Goal: Transaction & Acquisition: Purchase product/service

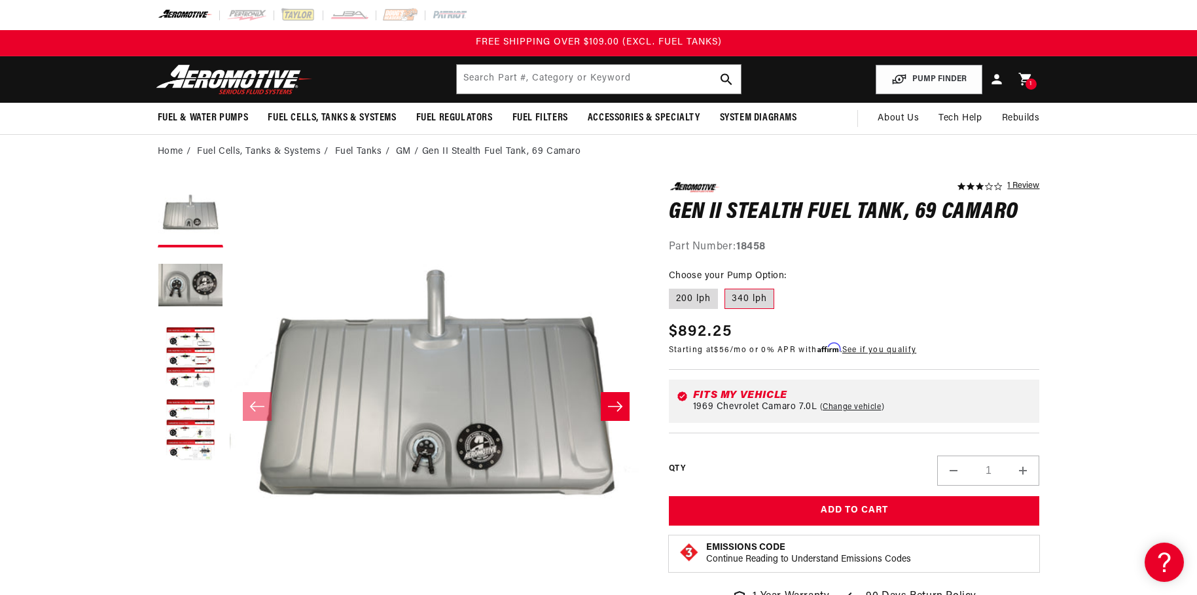
click at [609, 407] on icon "Slide right" at bounding box center [615, 406] width 16 height 13
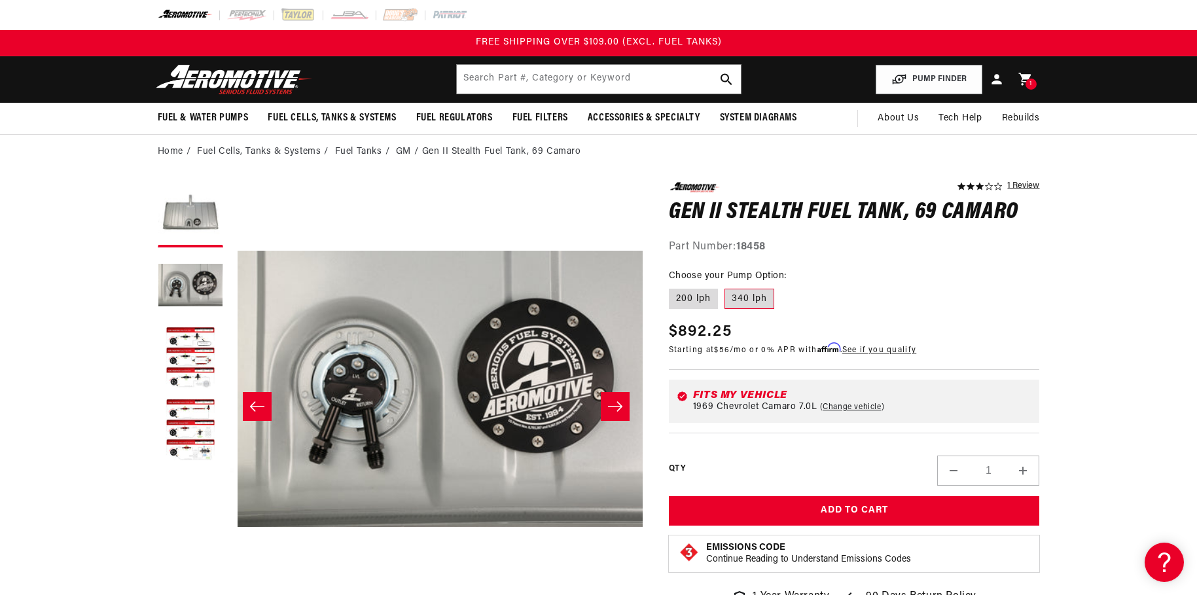
scroll to position [0, 413]
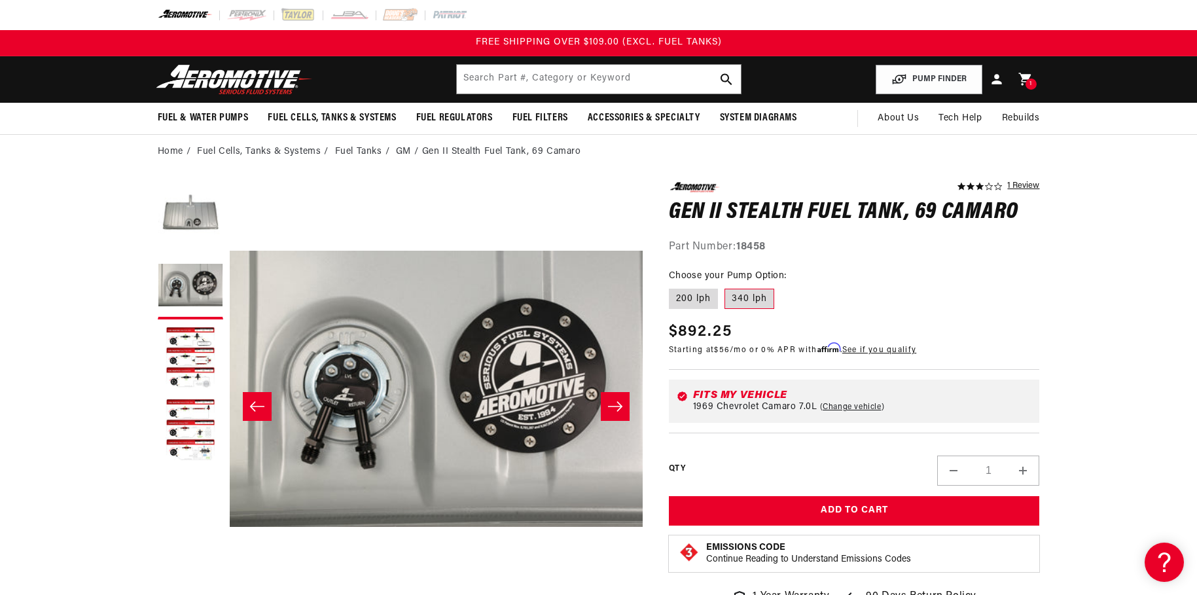
click at [613, 408] on icon "Slide right" at bounding box center [615, 406] width 16 height 13
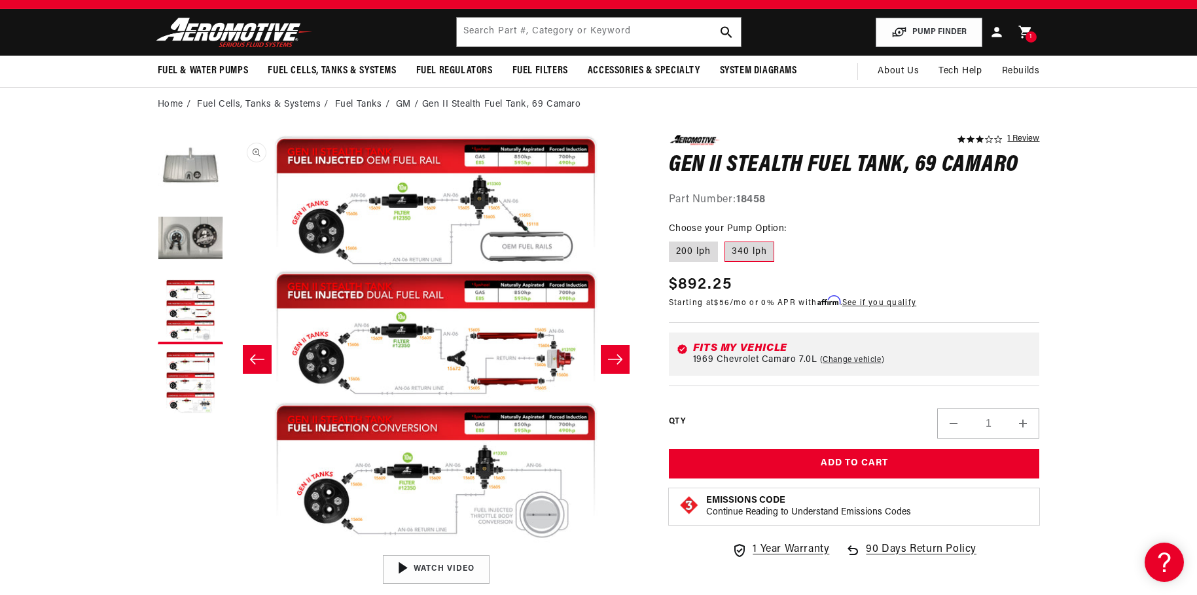
scroll to position [131, 0]
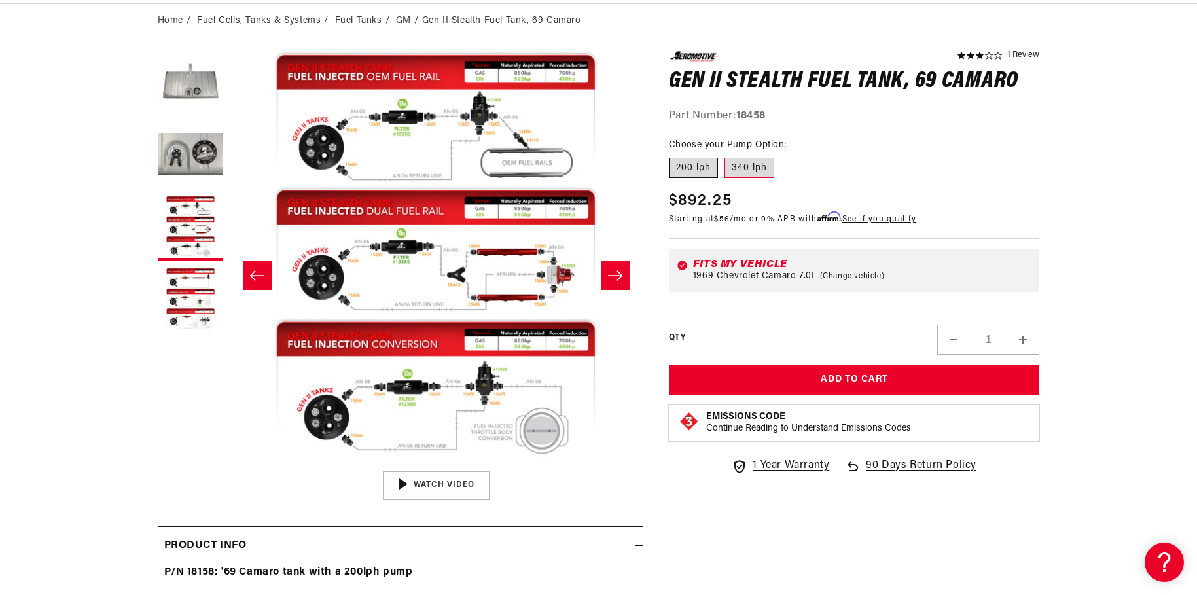
click at [690, 174] on label "200 lph" at bounding box center [693, 168] width 49 height 21
click at [673, 156] on input "200 lph" at bounding box center [672, 155] width 1 height 1
radio input "true"
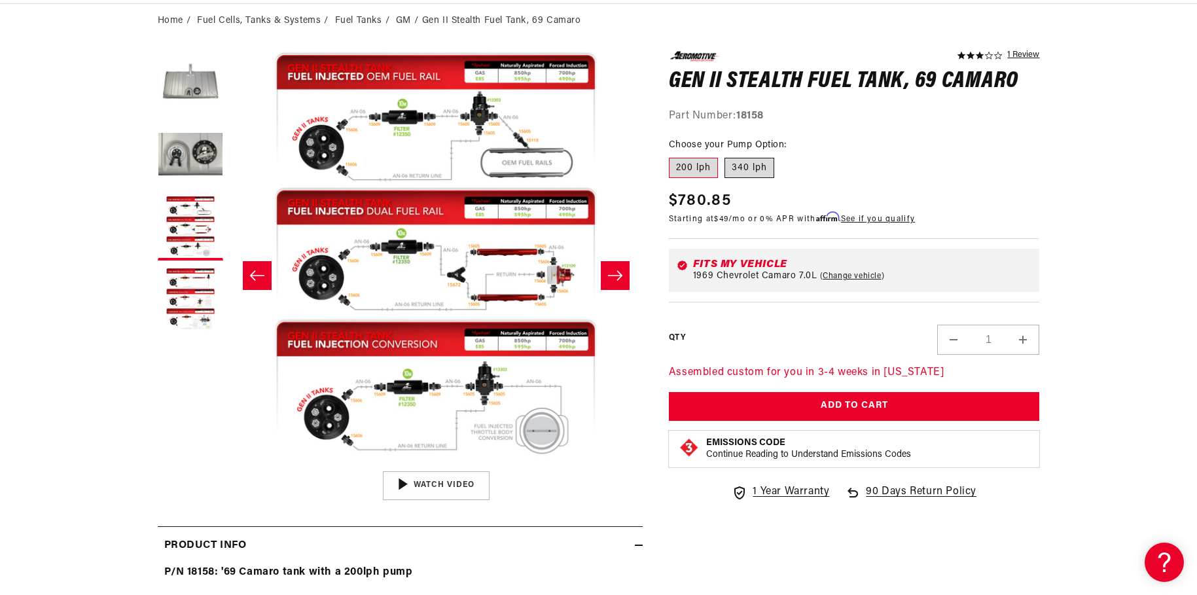
click at [743, 169] on label "340 lph" at bounding box center [749, 168] width 50 height 21
click at [725, 156] on input "340 lph" at bounding box center [724, 155] width 1 height 1
radio input "true"
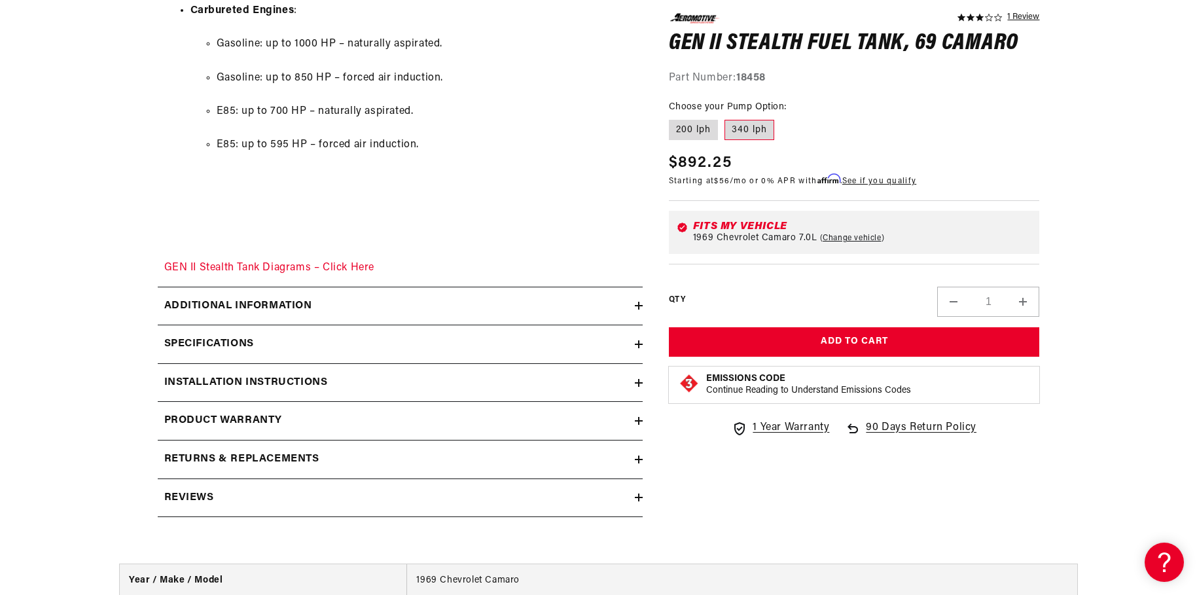
scroll to position [1832, 0]
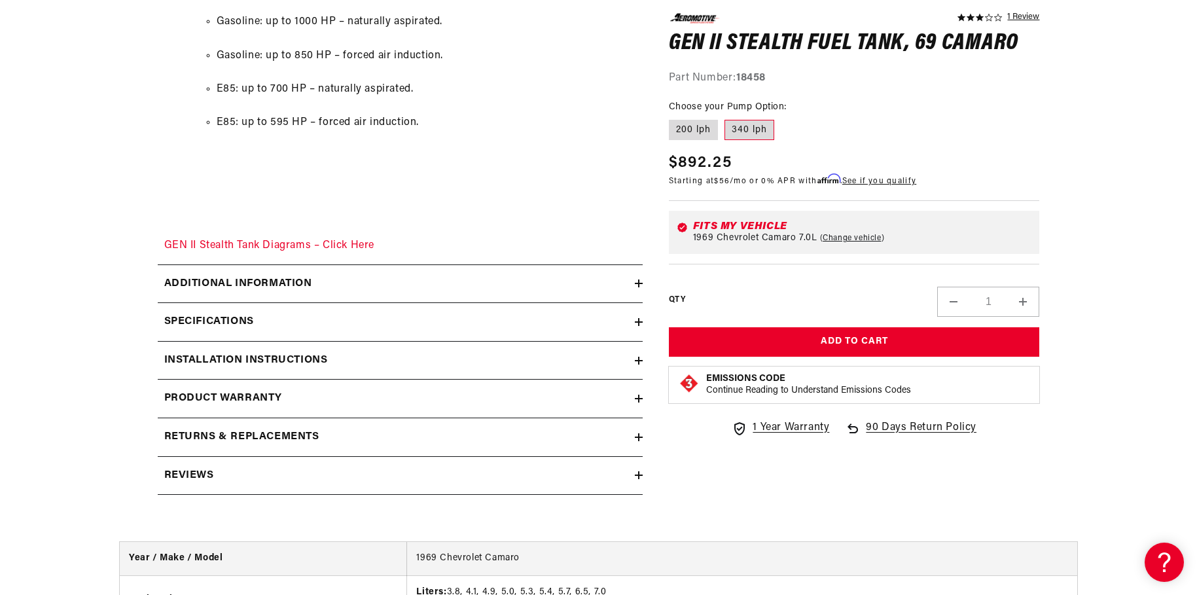
click at [600, 323] on div "Specifications" at bounding box center [396, 321] width 477 height 17
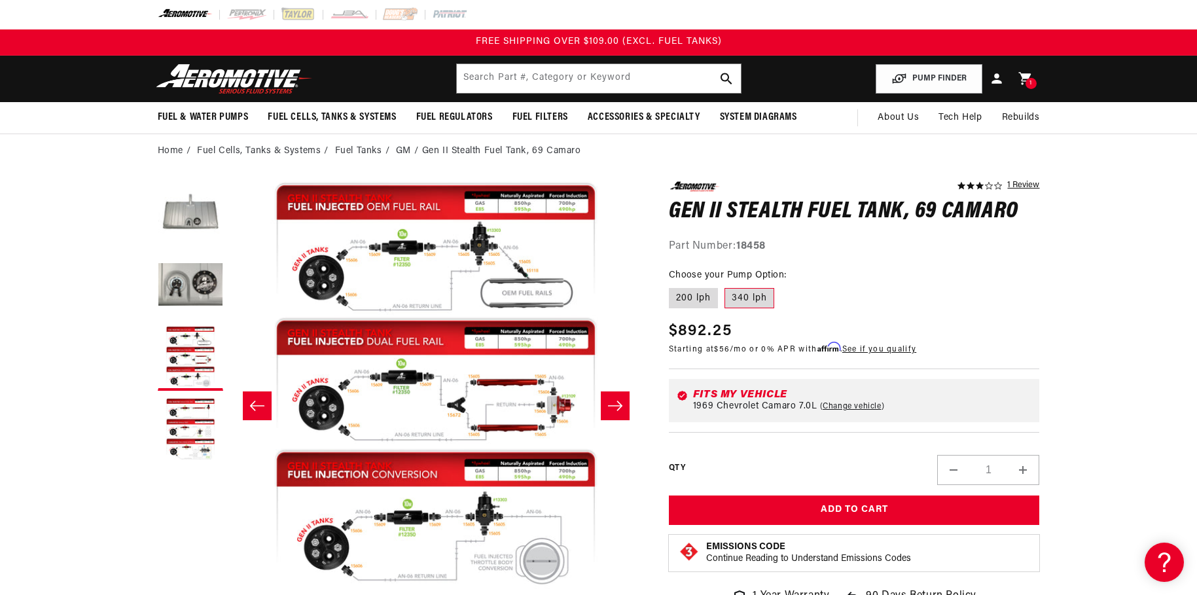
scroll to position [0, 0]
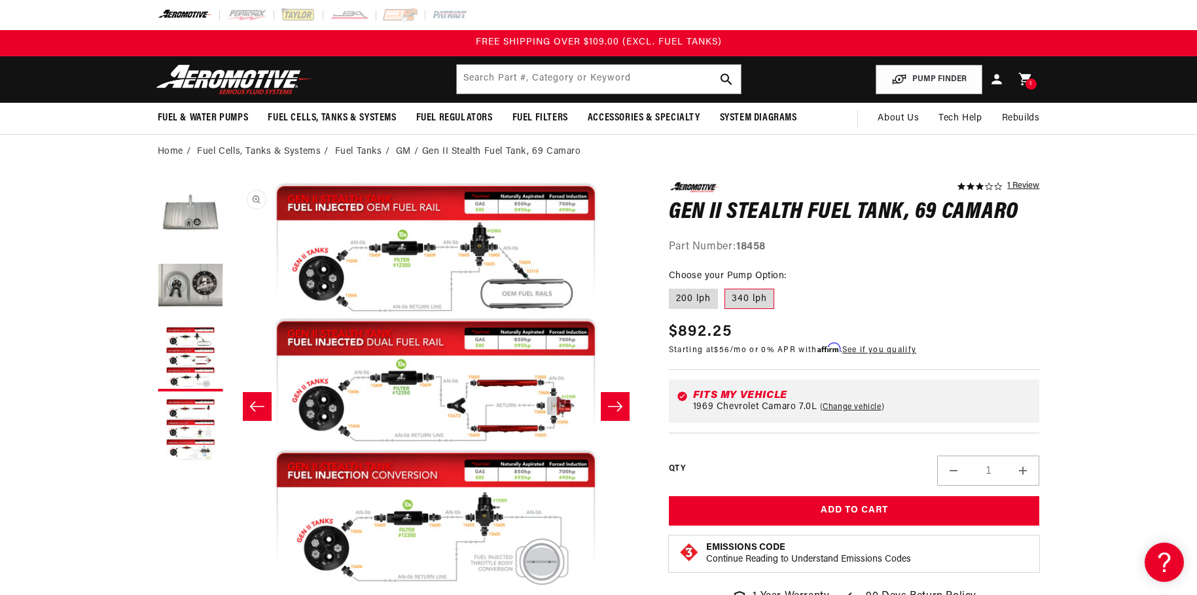
click at [229, 584] on button "Open media 3 in modal" at bounding box center [229, 595] width 0 height 0
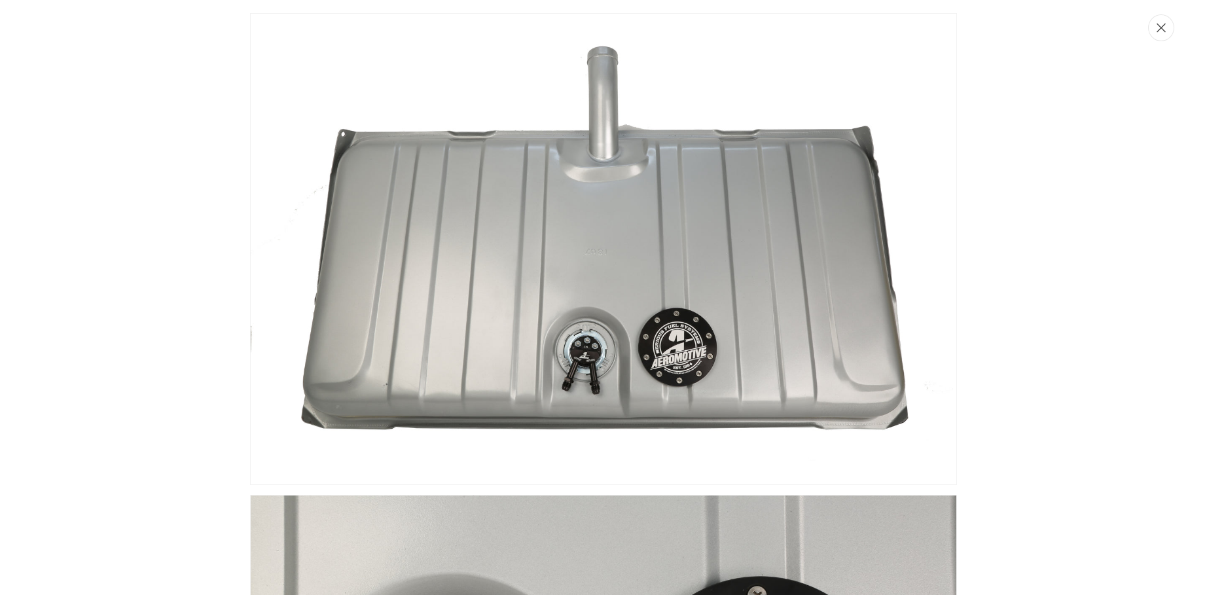
click at [1156, 33] on button "Close" at bounding box center [1161, 27] width 26 height 27
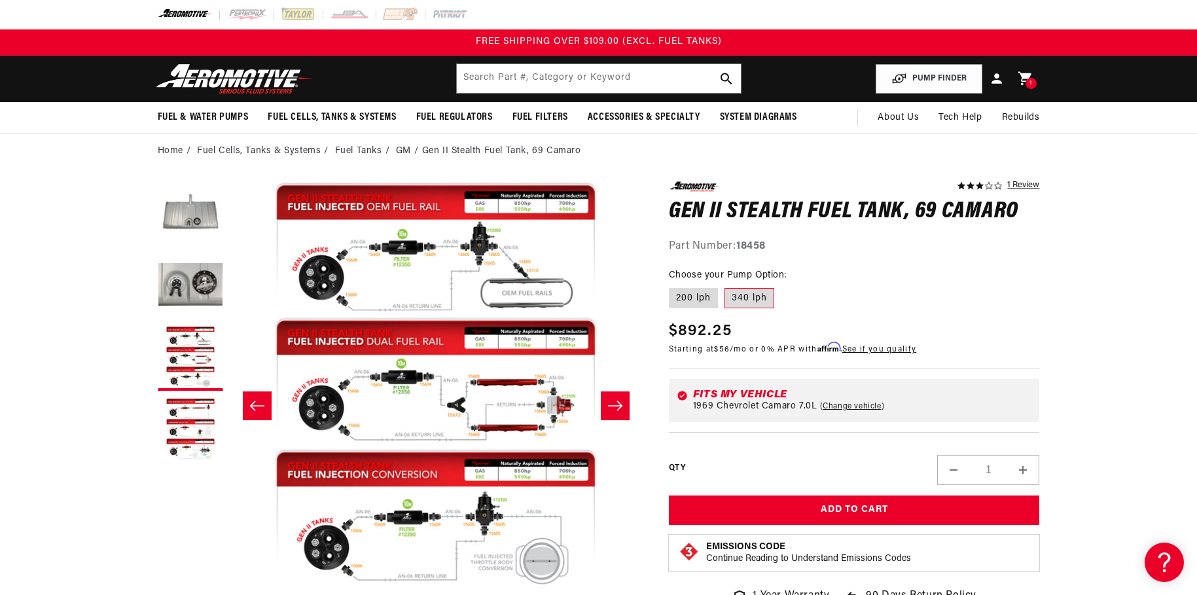
click at [1027, 80] on div "1 1 item" at bounding box center [1030, 83] width 11 height 11
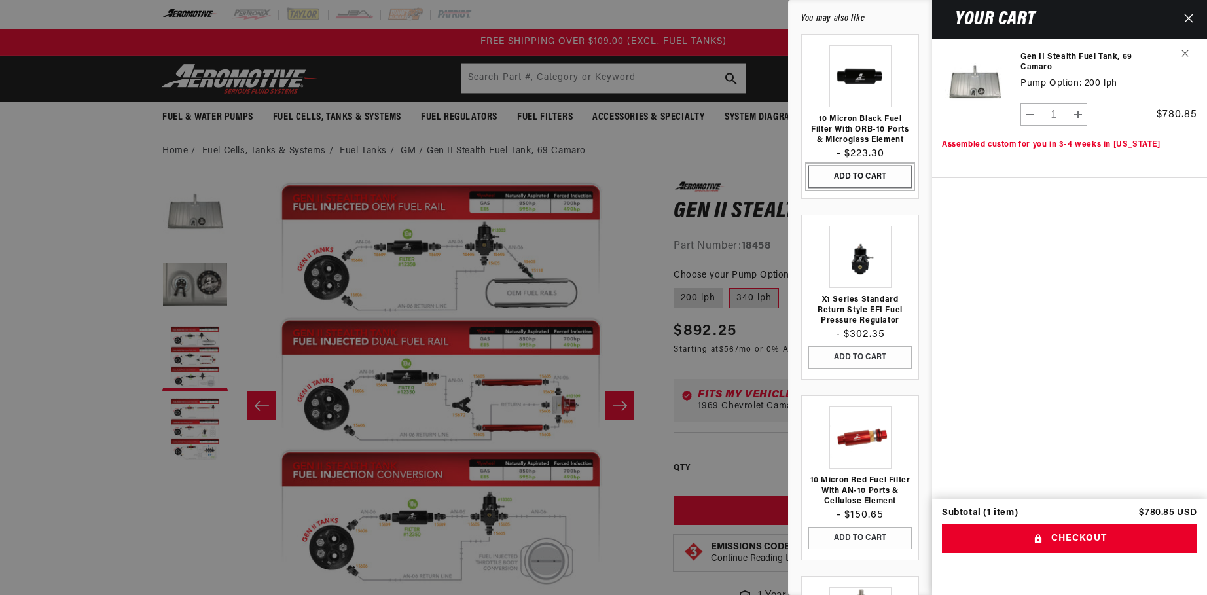
click at [888, 181] on button "ADD TO CART" at bounding box center [859, 177] width 103 height 22
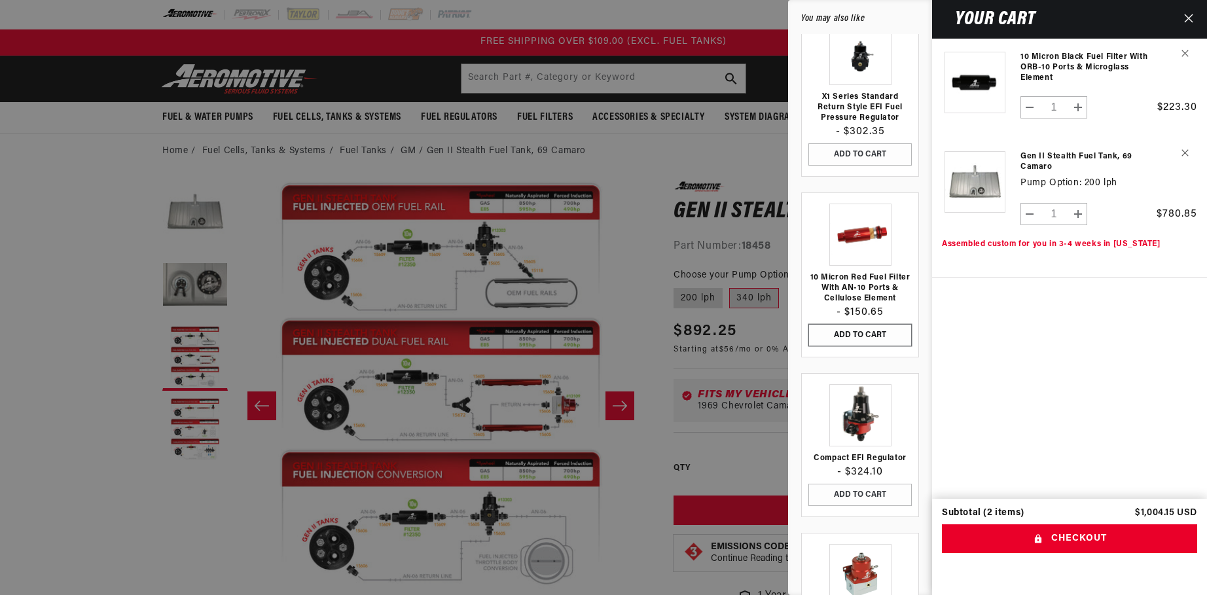
scroll to position [0, 0]
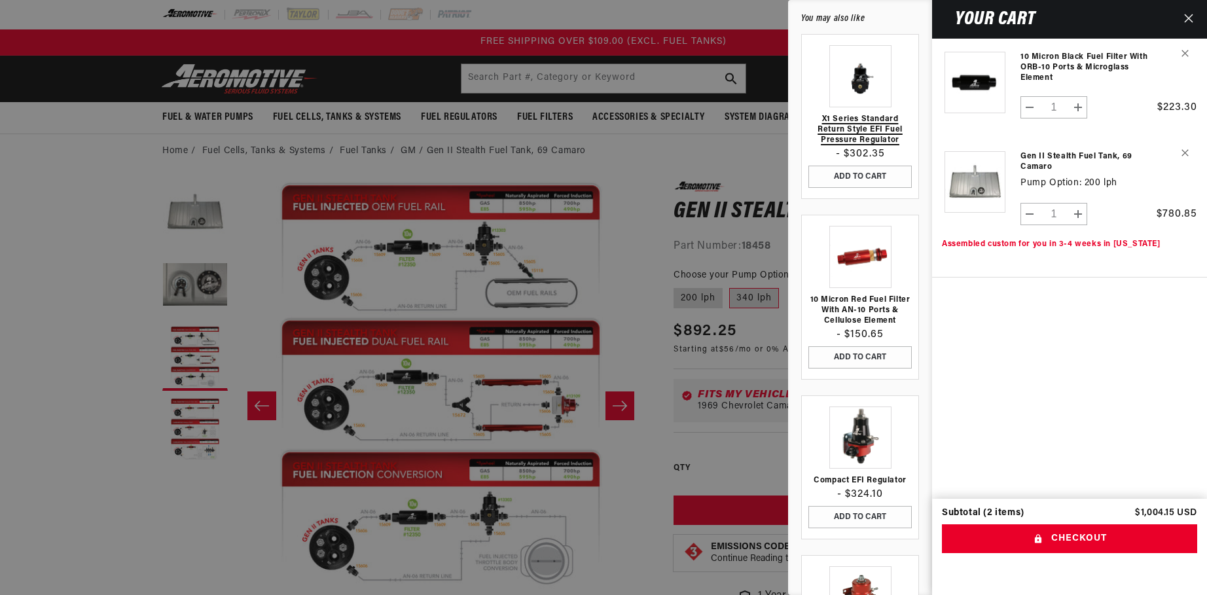
click at [861, 135] on link "X1 Series Standard Return Style EFI Fuel Pressure Regulator" at bounding box center [859, 129] width 103 height 31
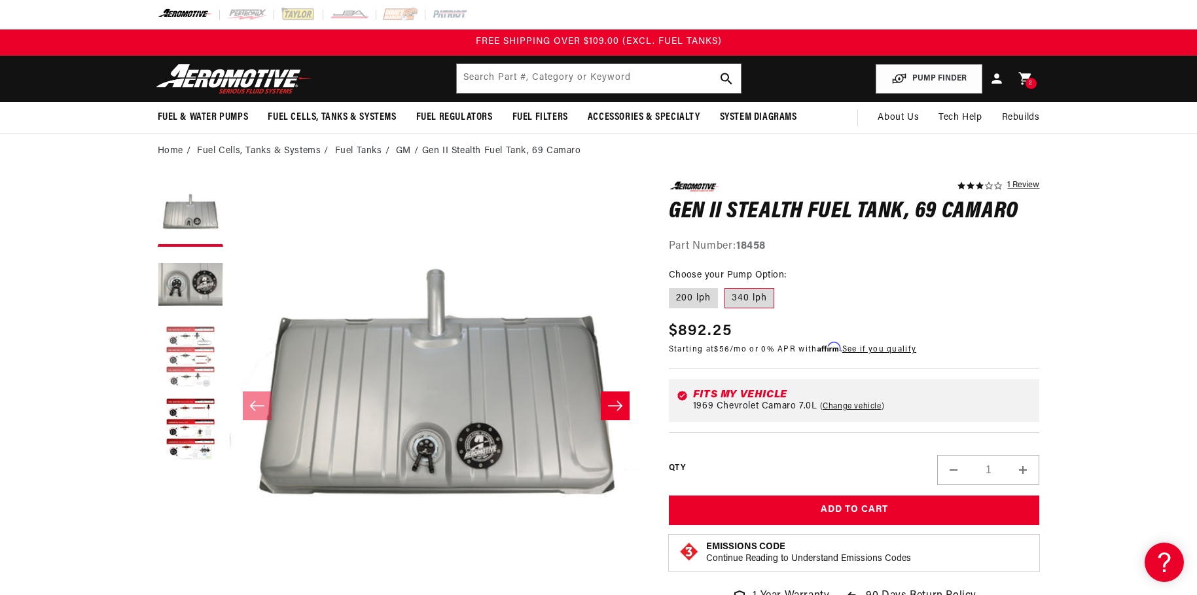
click at [191, 365] on button "Load image 3 in gallery view" at bounding box center [190, 357] width 65 height 65
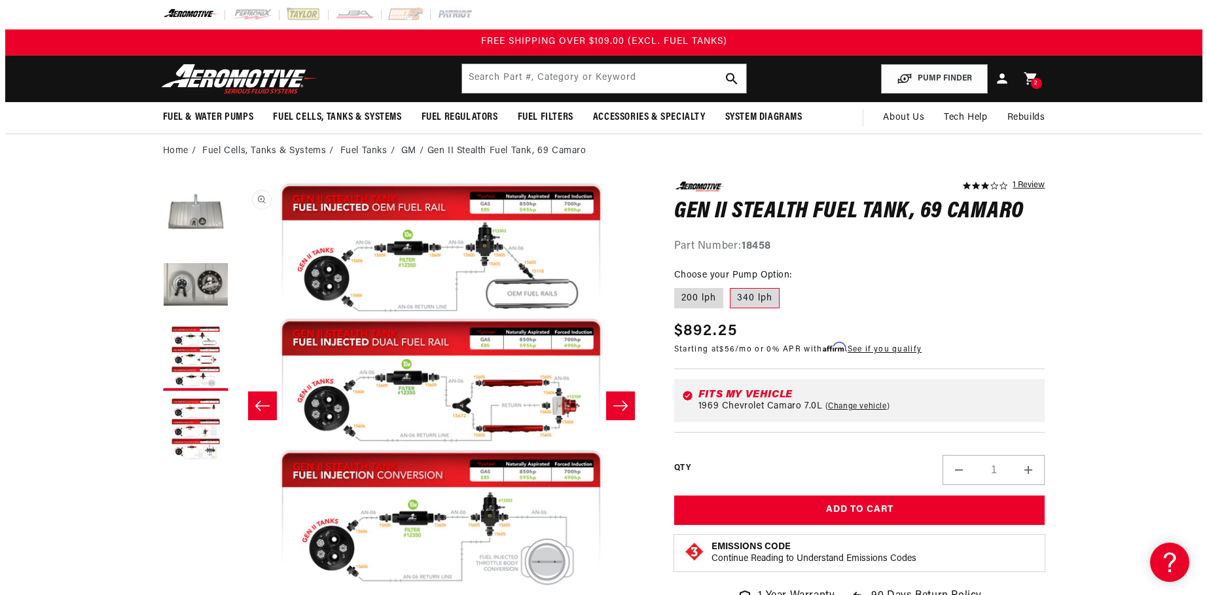
scroll to position [1, 827]
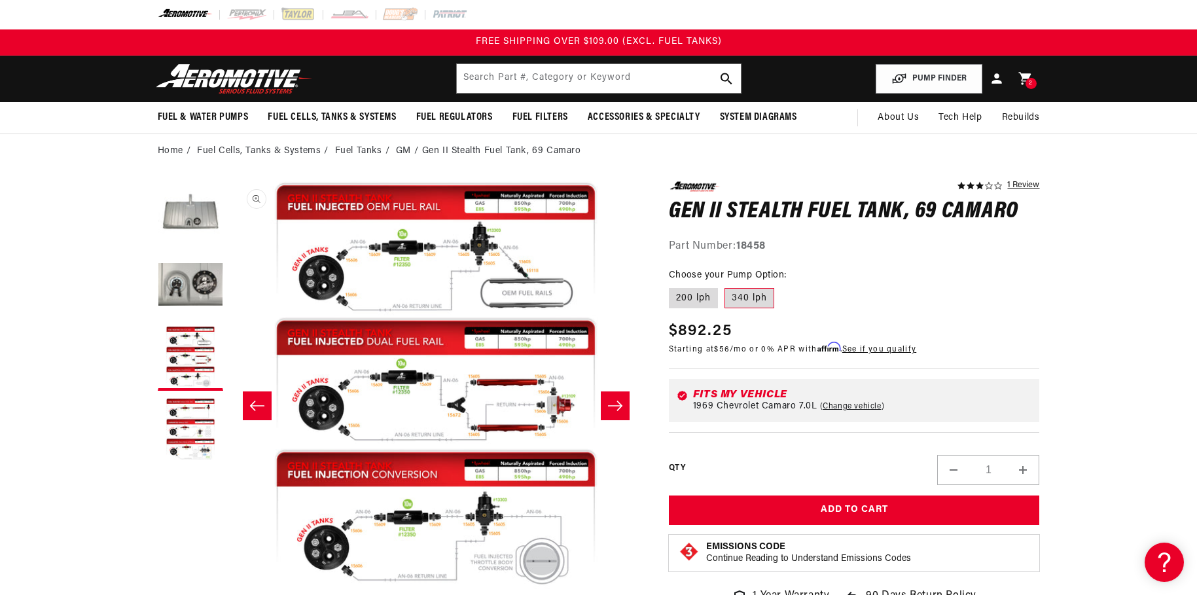
click at [229, 584] on button "Open media 3 in modal" at bounding box center [229, 594] width 0 height 0
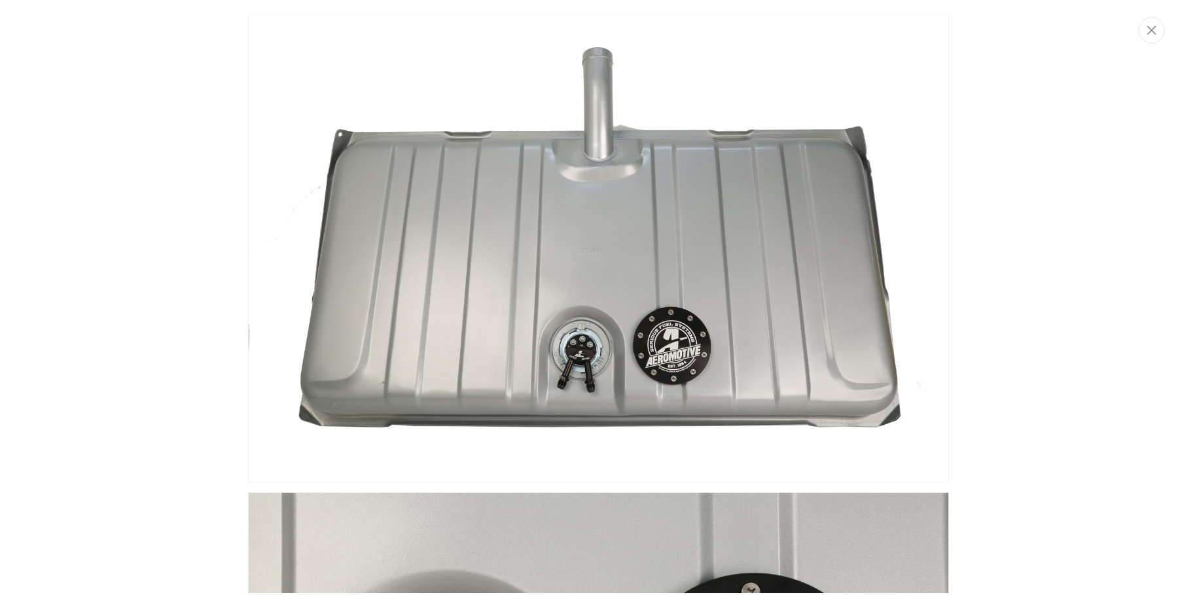
scroll to position [0, 0]
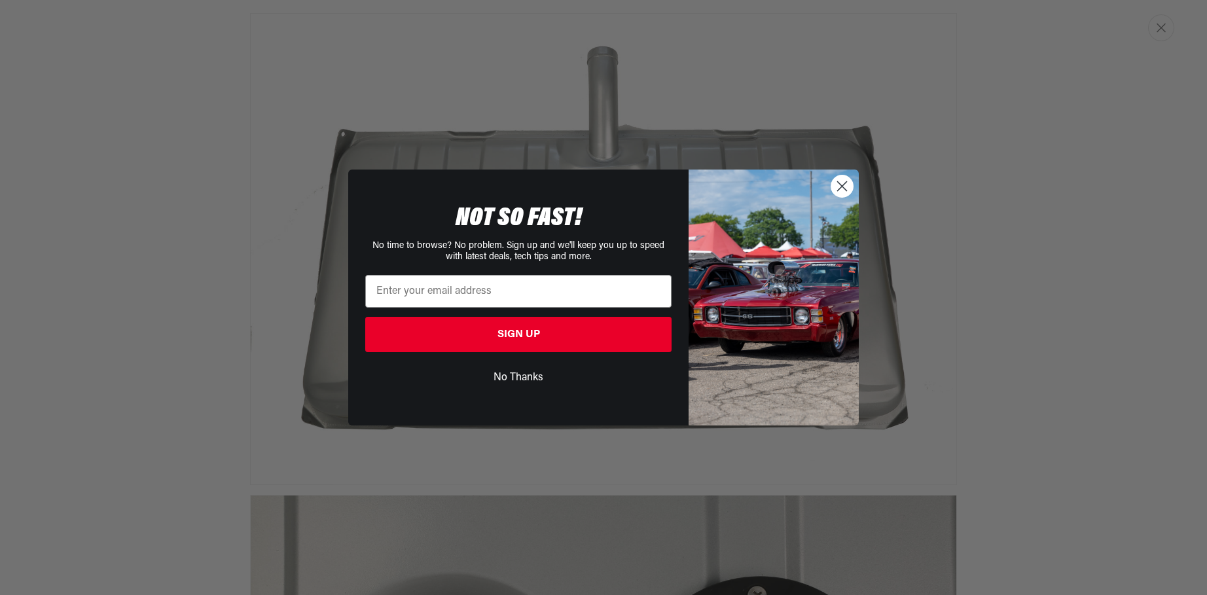
click at [845, 184] on icon "Close dialog" at bounding box center [842, 186] width 9 height 9
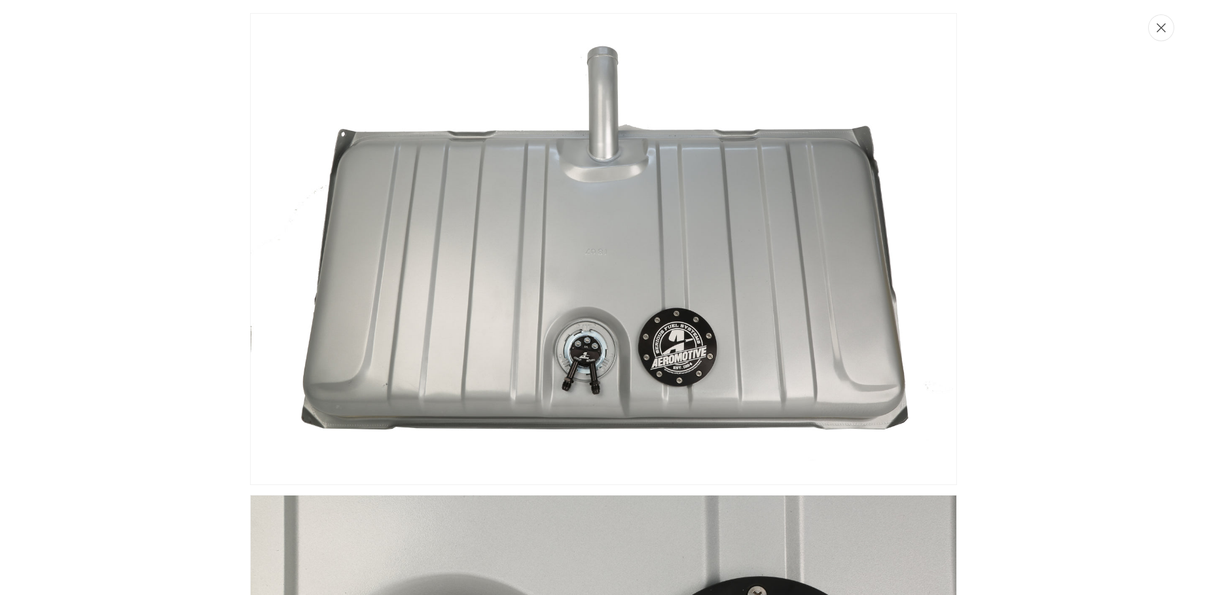
click at [1160, 31] on icon "Close" at bounding box center [1160, 28] width 9 height 10
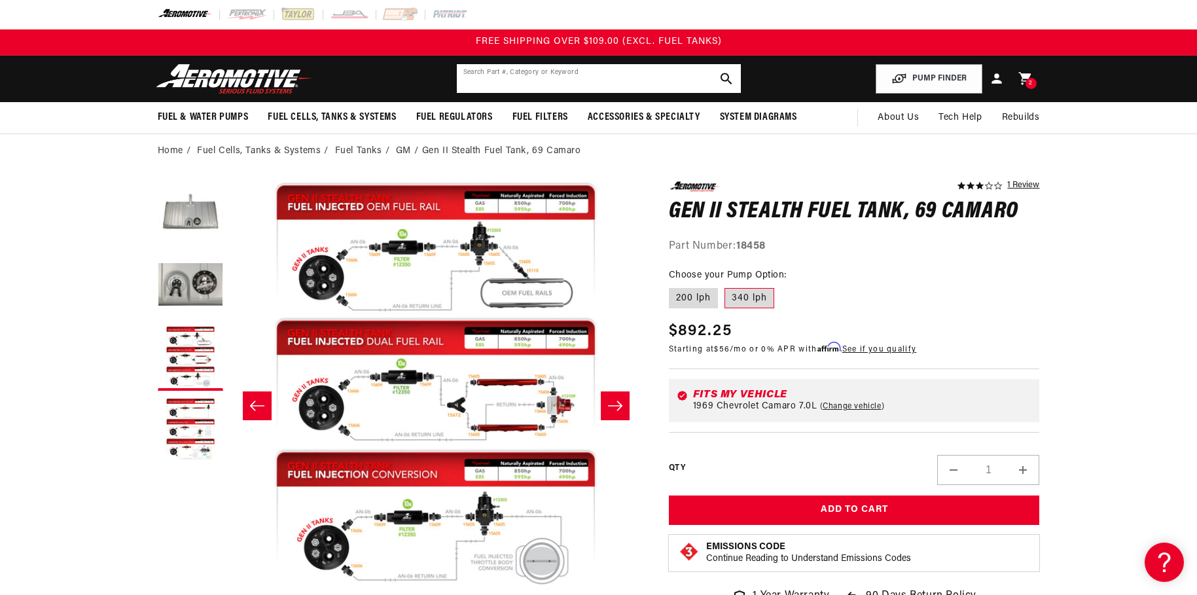
click at [603, 81] on input "text" at bounding box center [599, 78] width 284 height 29
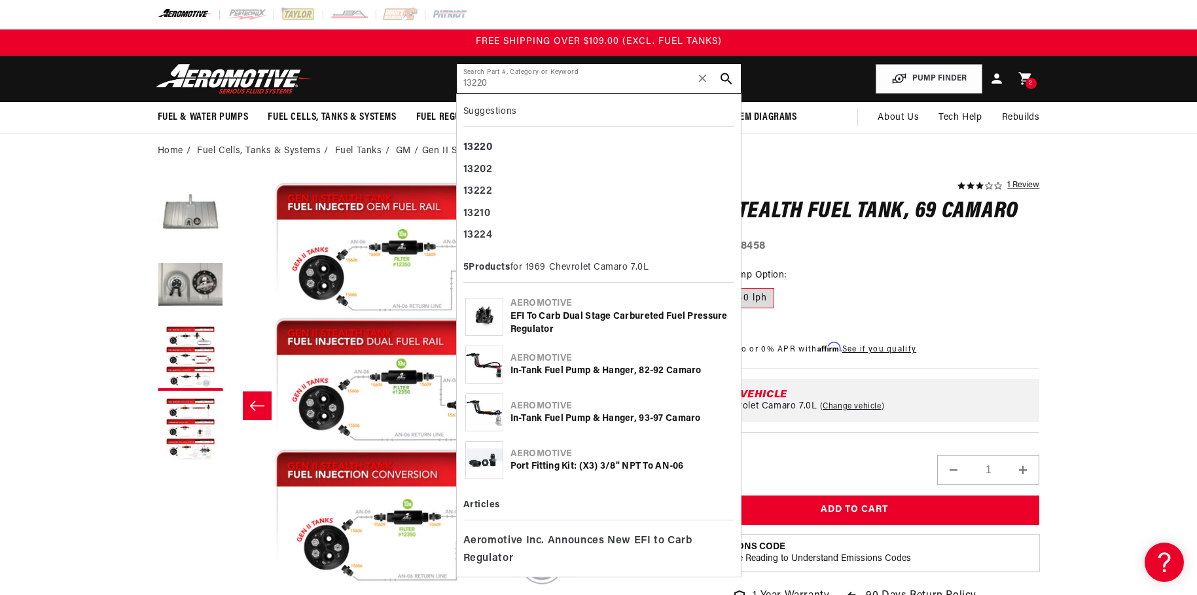
type input "13220"
click at [573, 313] on div "EFI to Carb Dual Stage Carbureted Fuel Pressure Regulator" at bounding box center [621, 323] width 222 height 26
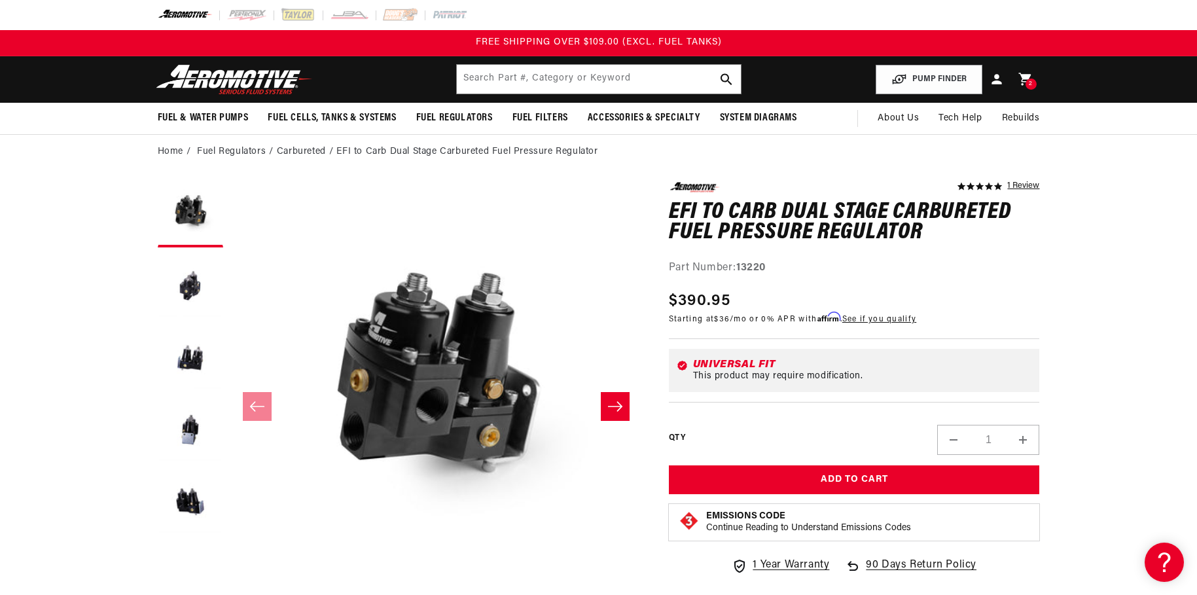
click at [613, 407] on icon "Slide right" at bounding box center [615, 406] width 16 height 13
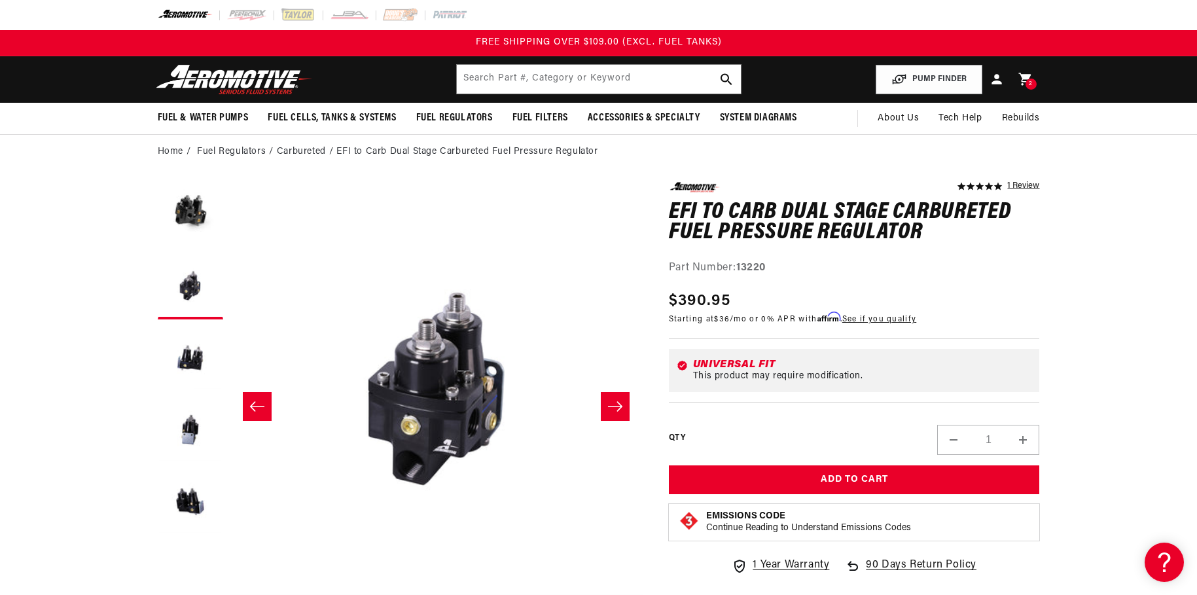
click at [616, 406] on icon "Slide right" at bounding box center [615, 406] width 14 height 10
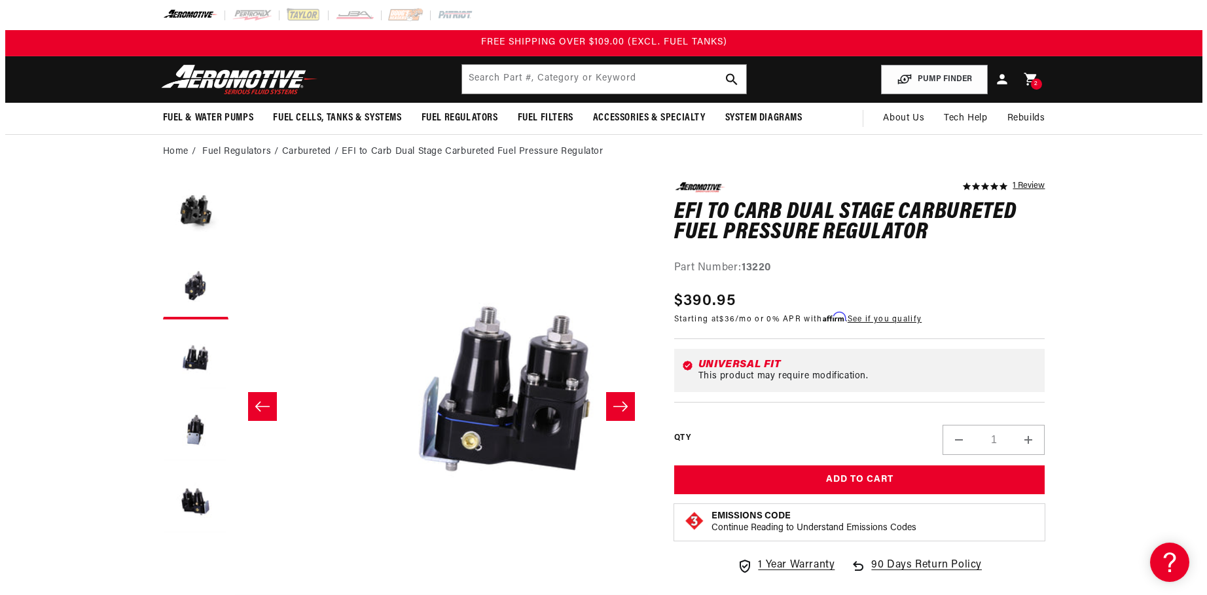
scroll to position [0, 827]
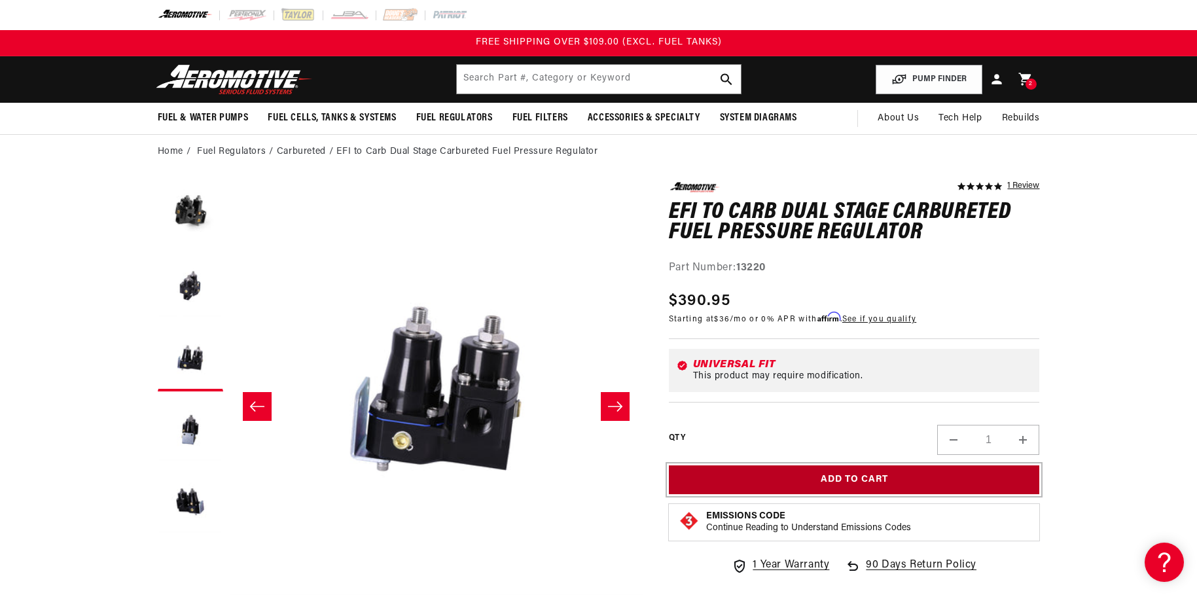
click at [814, 481] on button "Add to Cart" at bounding box center [854, 479] width 371 height 29
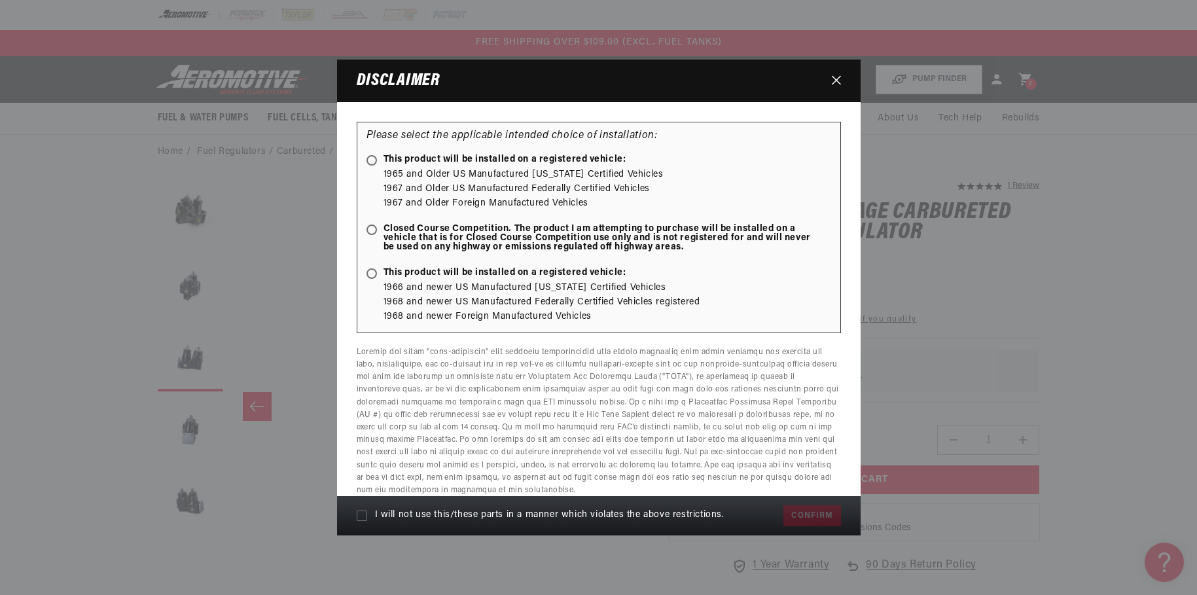
click at [365, 512] on icon at bounding box center [362, 515] width 10 height 10
click at [365, 512] on input "I will not use this/these parts in a manner which violates the above restrictio…" at bounding box center [362, 515] width 10 height 10
checkbox input "true"
click at [838, 79] on icon "Close" at bounding box center [836, 79] width 9 height 9
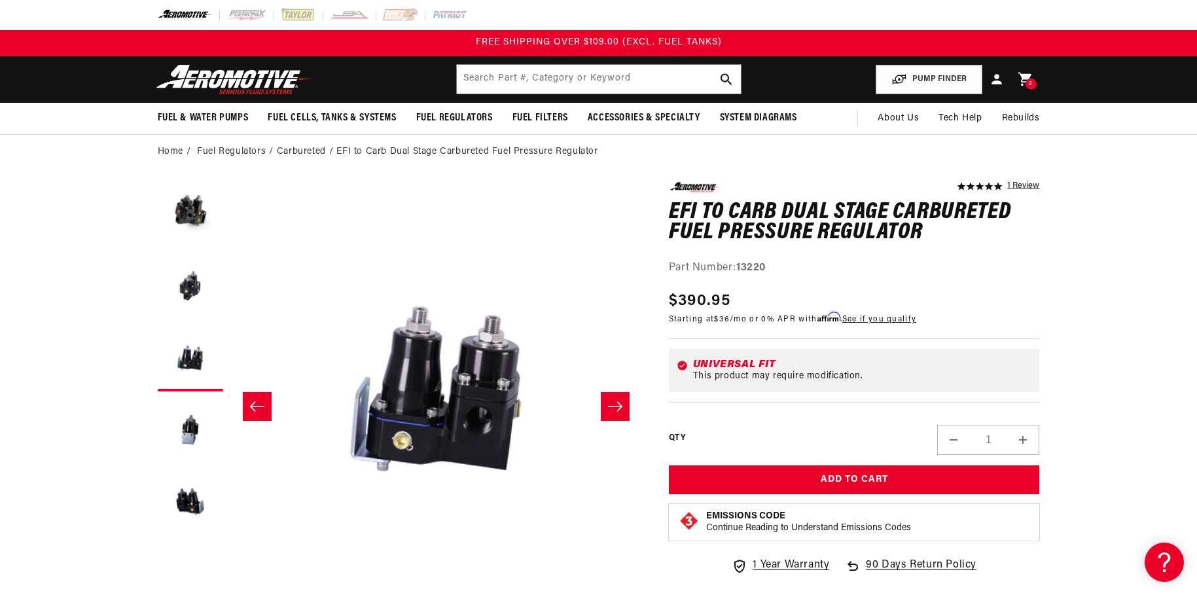
click at [1032, 80] on span "2" at bounding box center [1031, 84] width 4 height 11
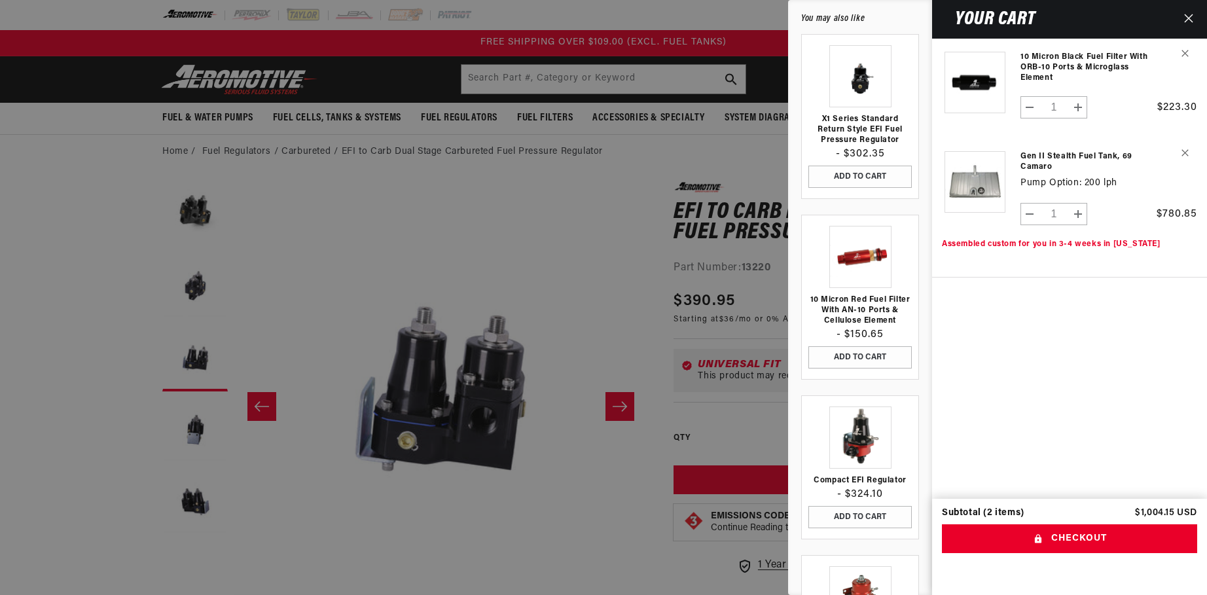
click at [585, 258] on div at bounding box center [603, 297] width 1207 height 595
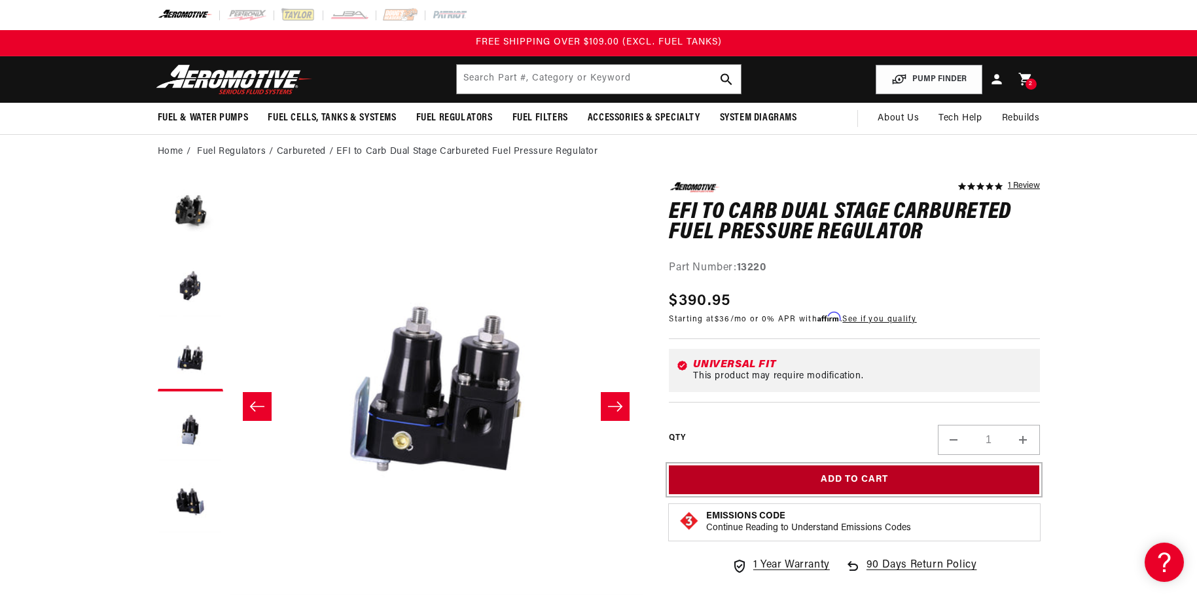
click at [820, 478] on button "Add to Cart" at bounding box center [854, 479] width 371 height 29
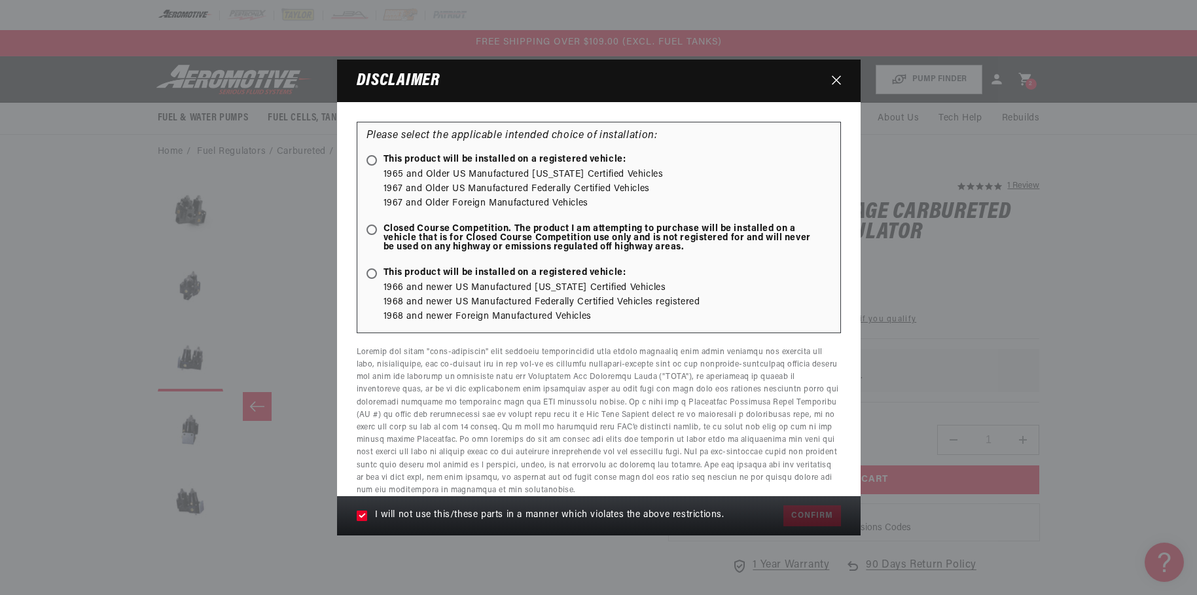
click at [373, 229] on ellipse at bounding box center [371, 229] width 6 height 6
click at [373, 229] on input "Closed Course Competition. The product I am attempting to purchase will be inst…" at bounding box center [374, 230] width 9 height 9
radio input "true"
click at [813, 514] on button "Confirm" at bounding box center [811, 515] width 57 height 21
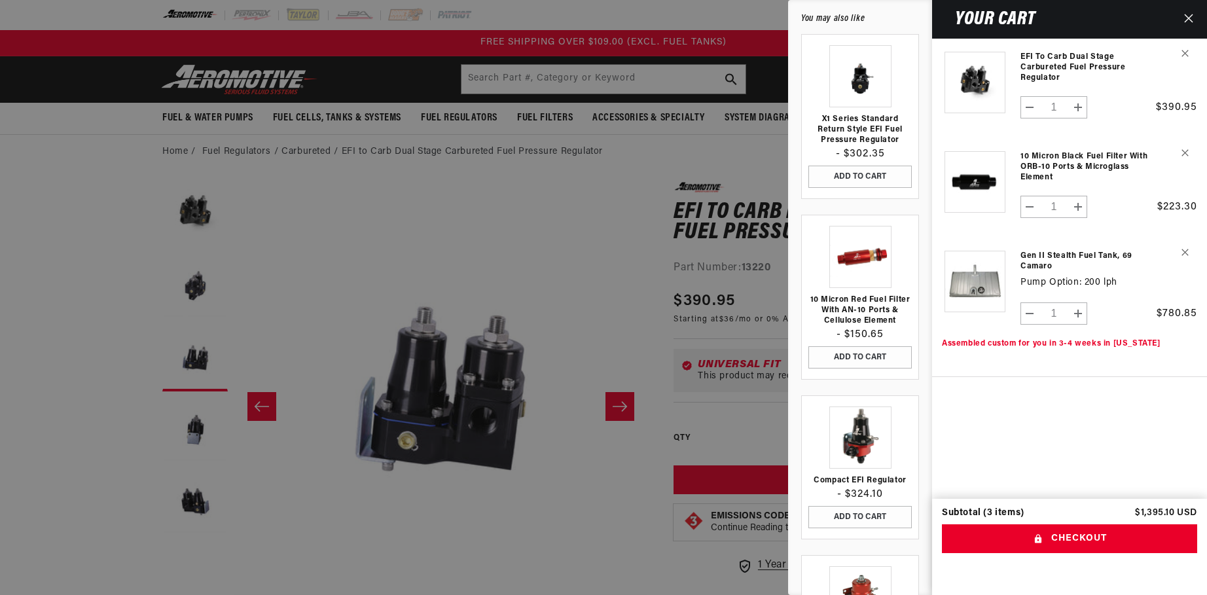
click at [1030, 209] on button "Decrease quantity for 10 Micron Black Fuel Filter with ORB-10 Ports &amp; Micro…" at bounding box center [1030, 207] width 18 height 22
type input "0"
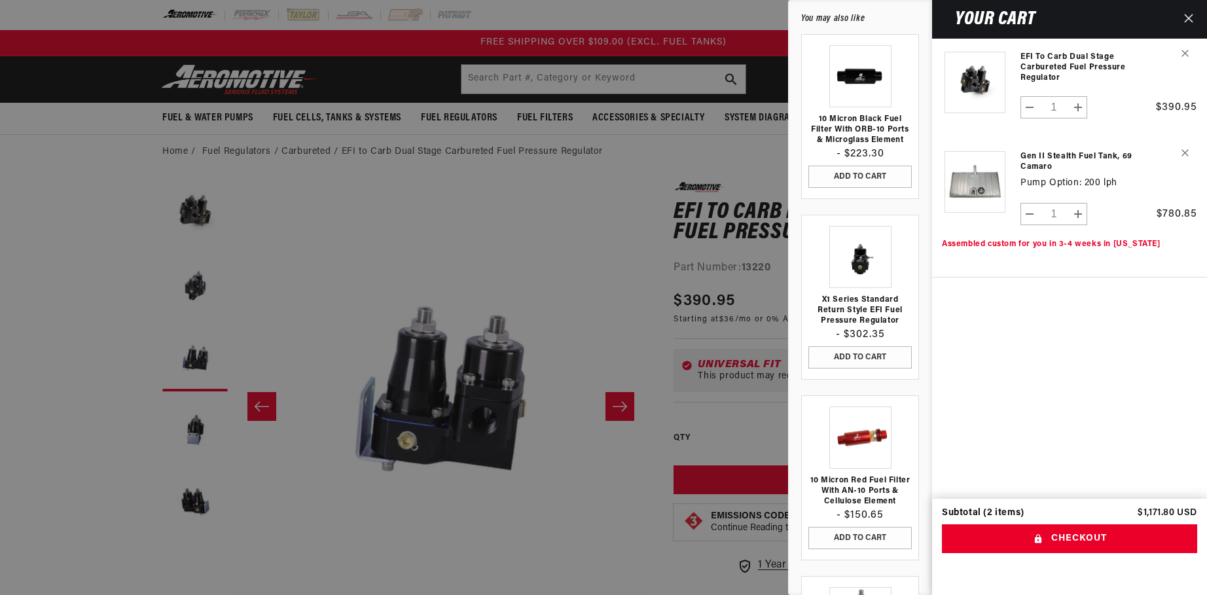
click at [870, 442] on link "Your cart" at bounding box center [859, 437] width 103 height 62
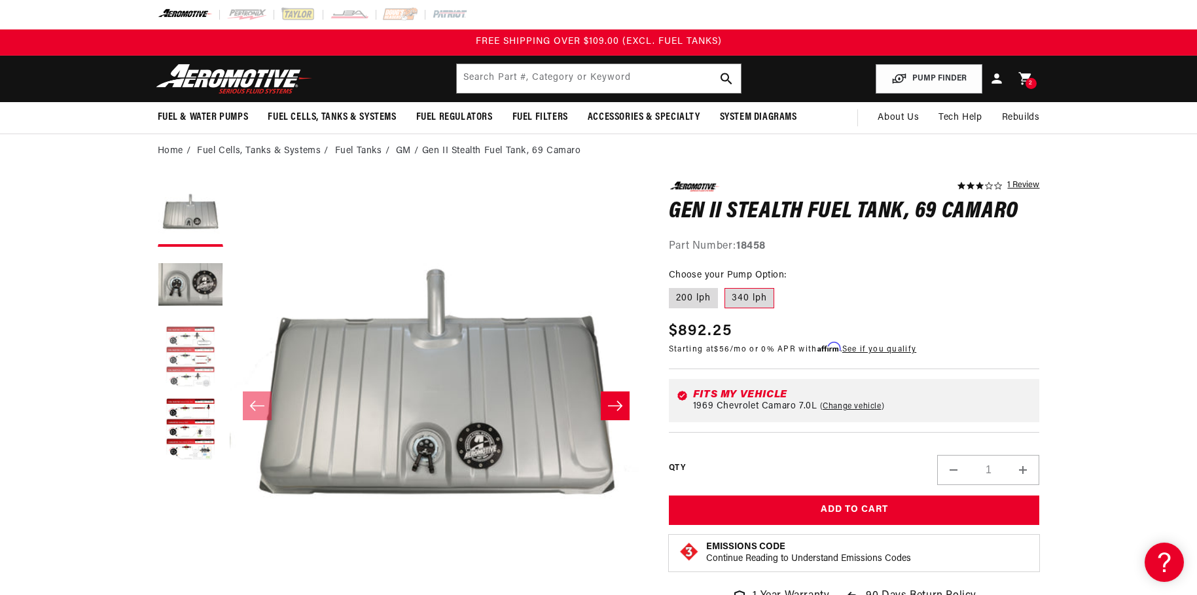
click at [204, 355] on button "Load image 3 in gallery view" at bounding box center [190, 357] width 65 height 65
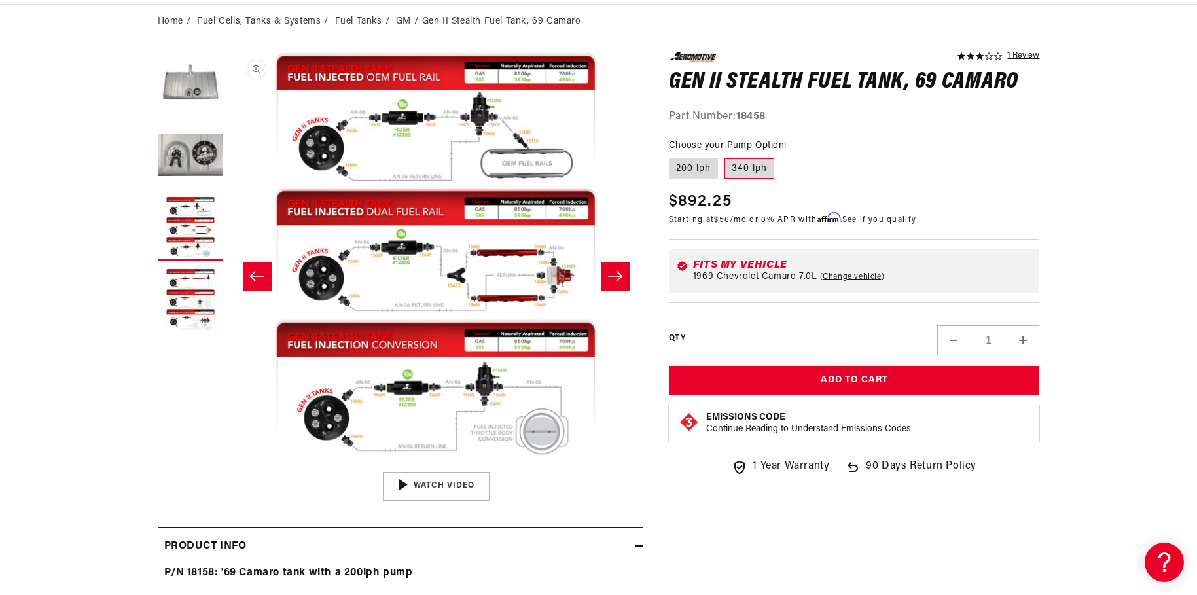
scroll to position [132, 0]
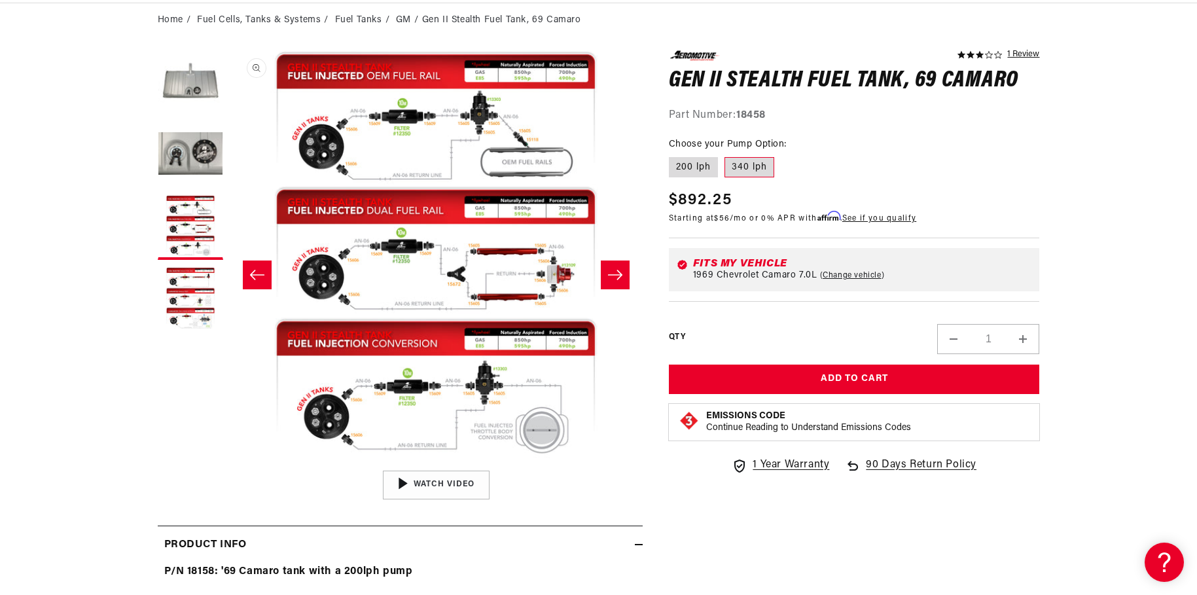
click at [229, 463] on button "Open media 3 in modal" at bounding box center [229, 463] width 0 height 0
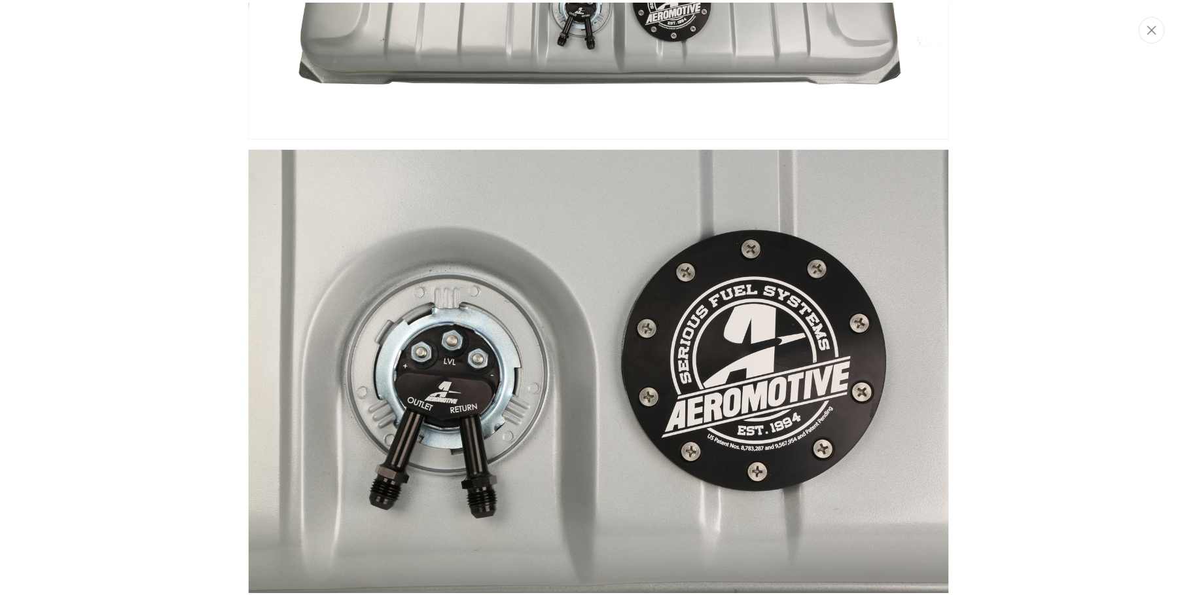
scroll to position [0, 0]
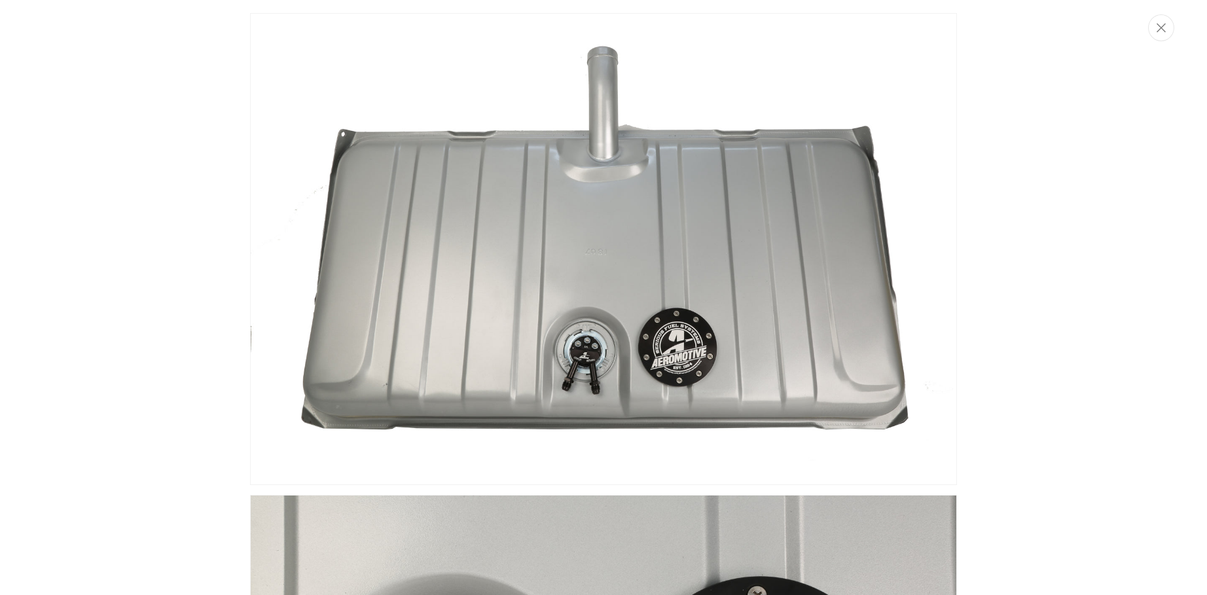
click at [1165, 41] on div "Media gallery" at bounding box center [603, 297] width 1207 height 595
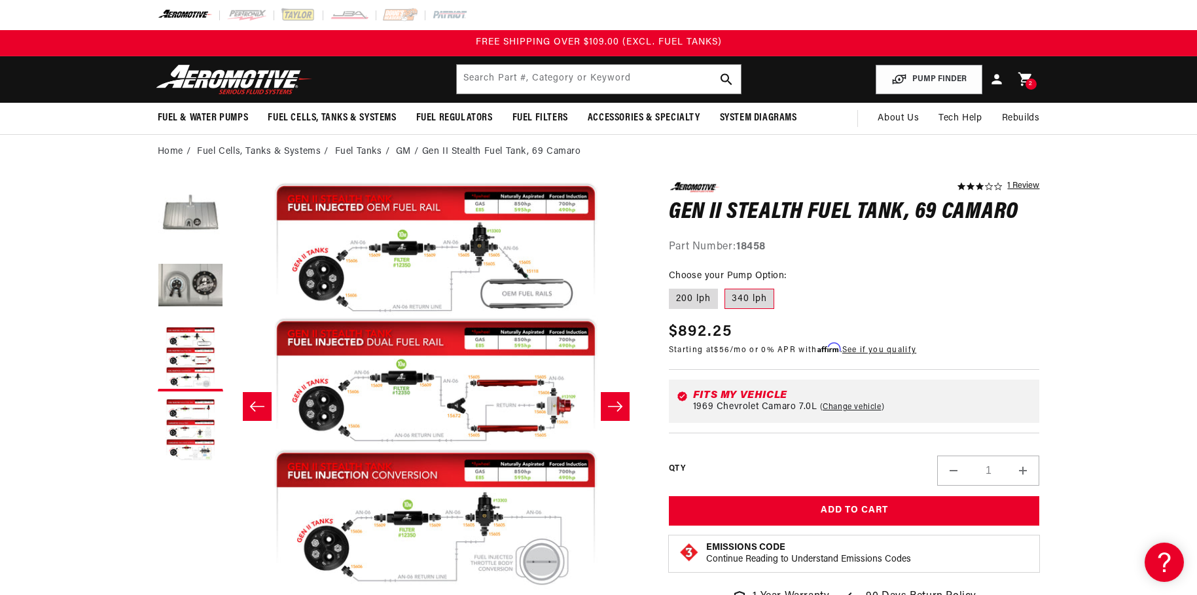
click at [1025, 85] on div "2 2 items" at bounding box center [1030, 84] width 11 height 11
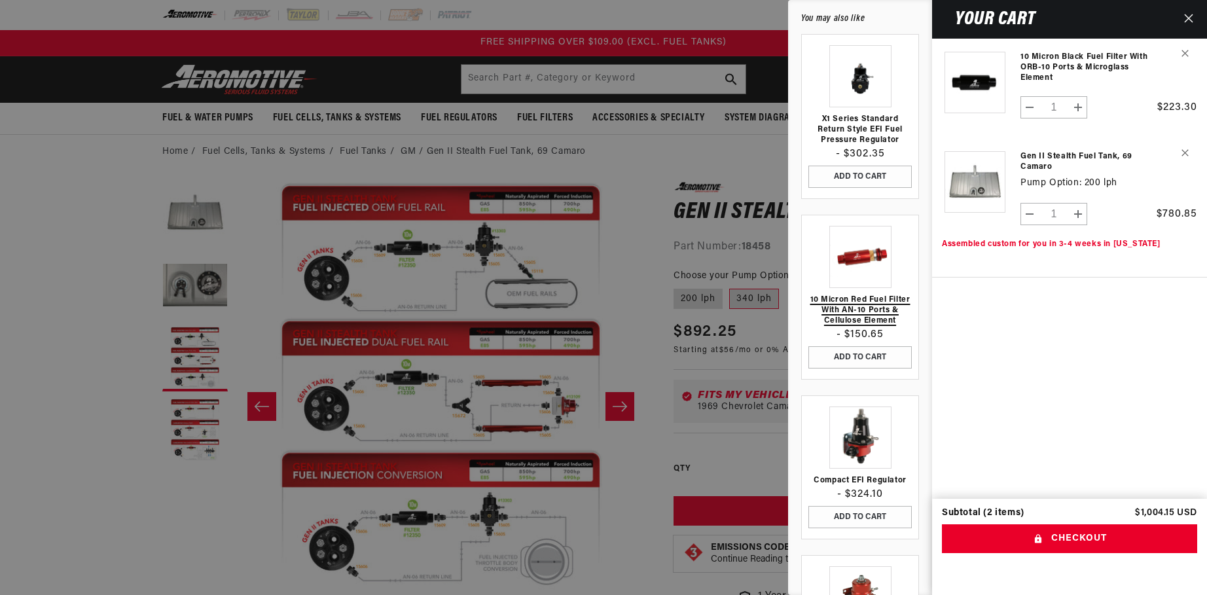
click at [862, 312] on link "10 Micron Red Fuel Filter with AN-10 Ports & Cellulose Element" at bounding box center [859, 309] width 103 height 31
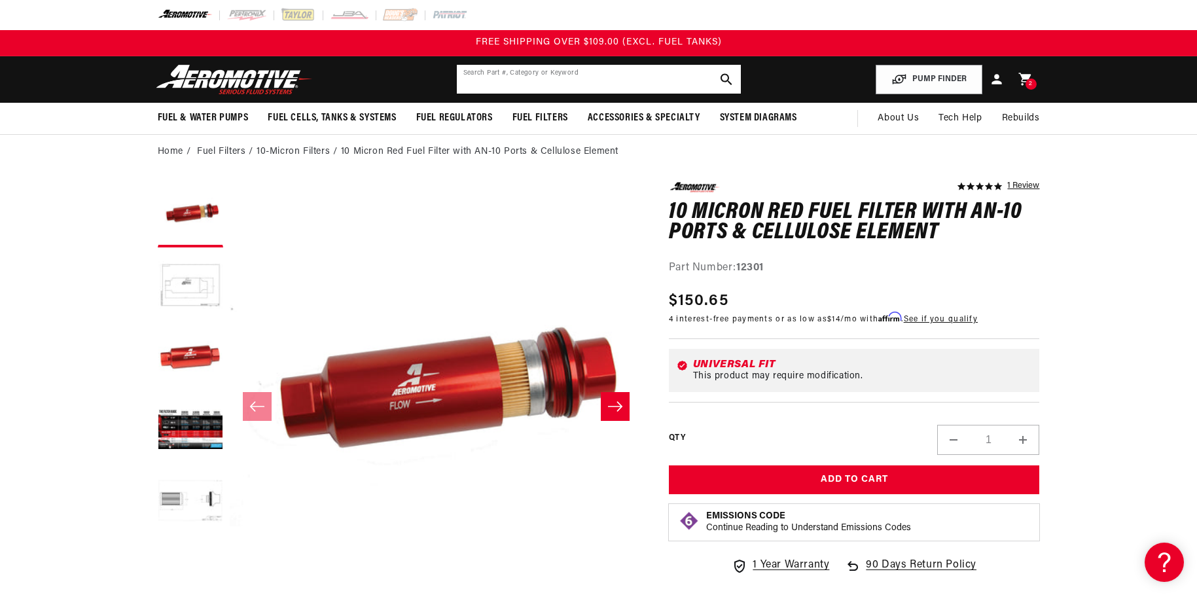
click at [620, 84] on input "text" at bounding box center [599, 79] width 284 height 29
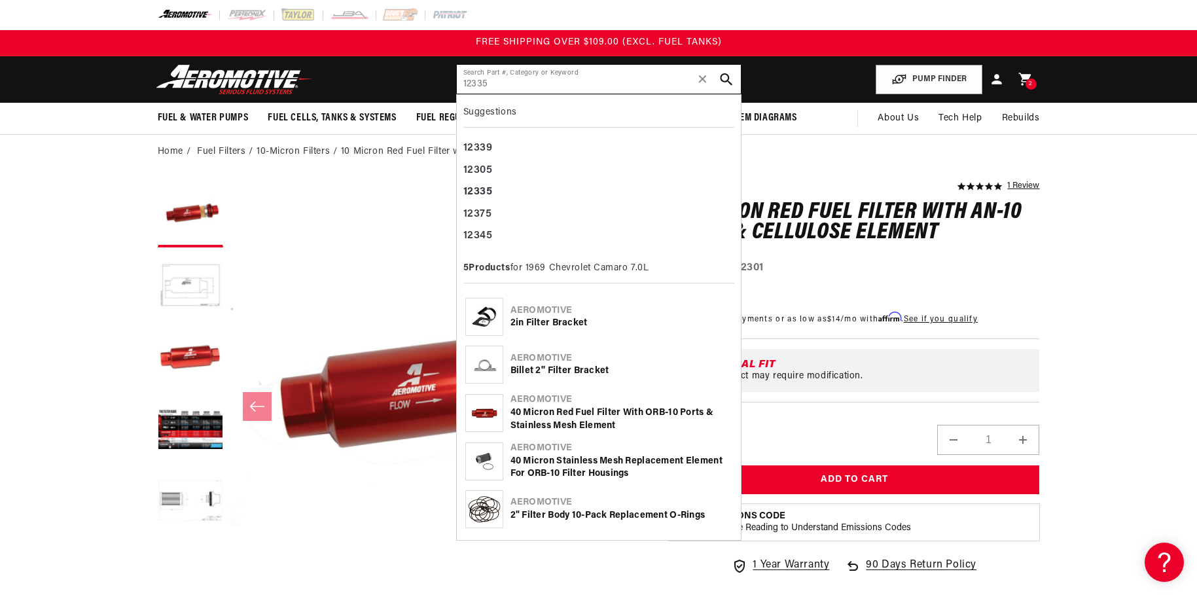
type input "12335"
click at [732, 81] on icon "search button" at bounding box center [726, 79] width 12 height 12
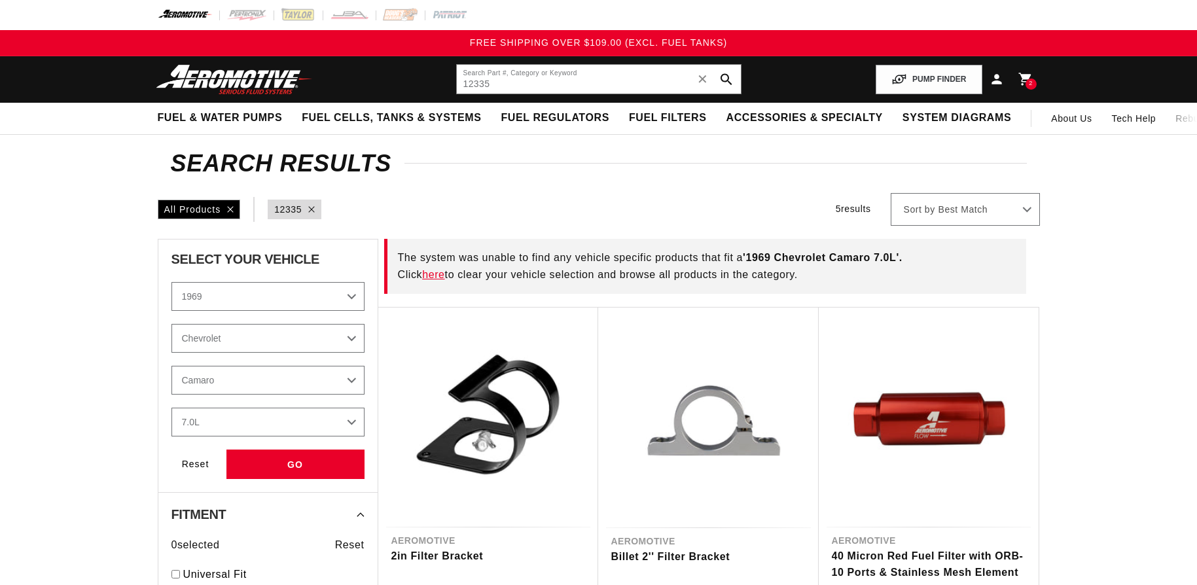
select select "1969"
select select "Chevrolet"
select select "Camaro"
select select "7.0L"
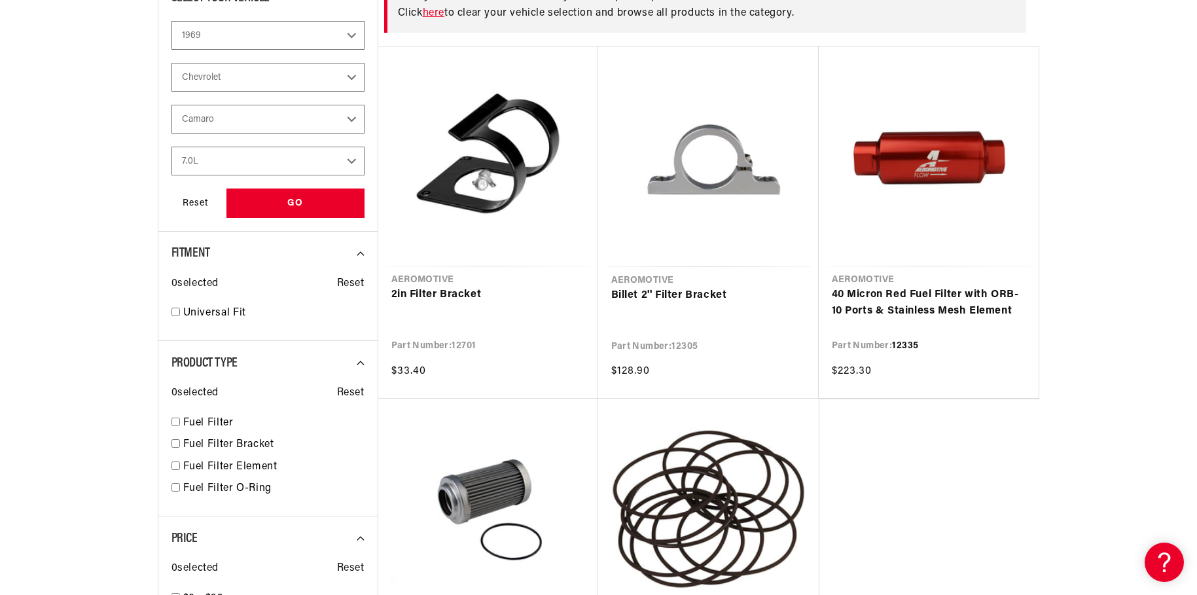
scroll to position [262, 0]
click at [904, 309] on link "40 Micron Red Fuel Filter with ORB-10 Ports & Stainless Mesh Element" at bounding box center [929, 302] width 194 height 33
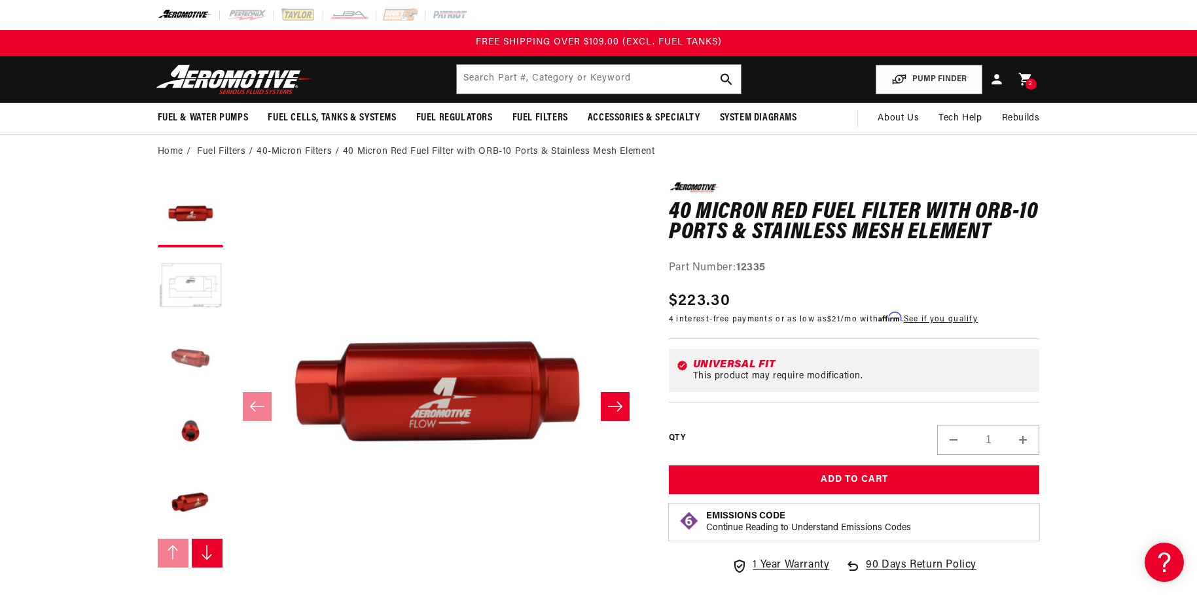
click at [192, 367] on button "Load image 3 in gallery view" at bounding box center [190, 358] width 65 height 65
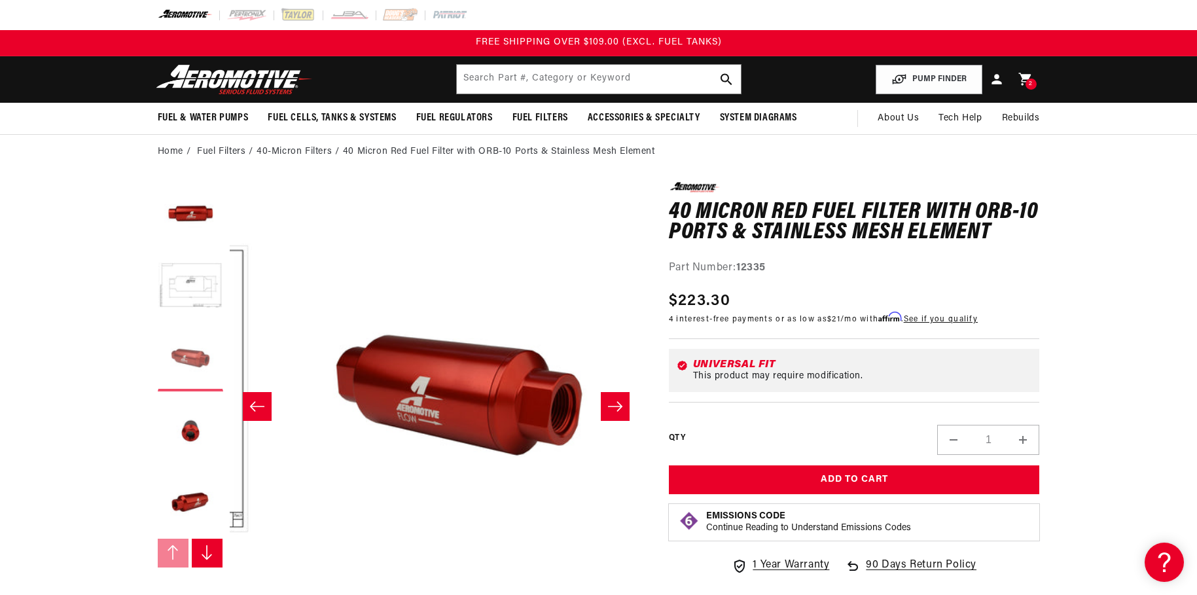
scroll to position [0, 827]
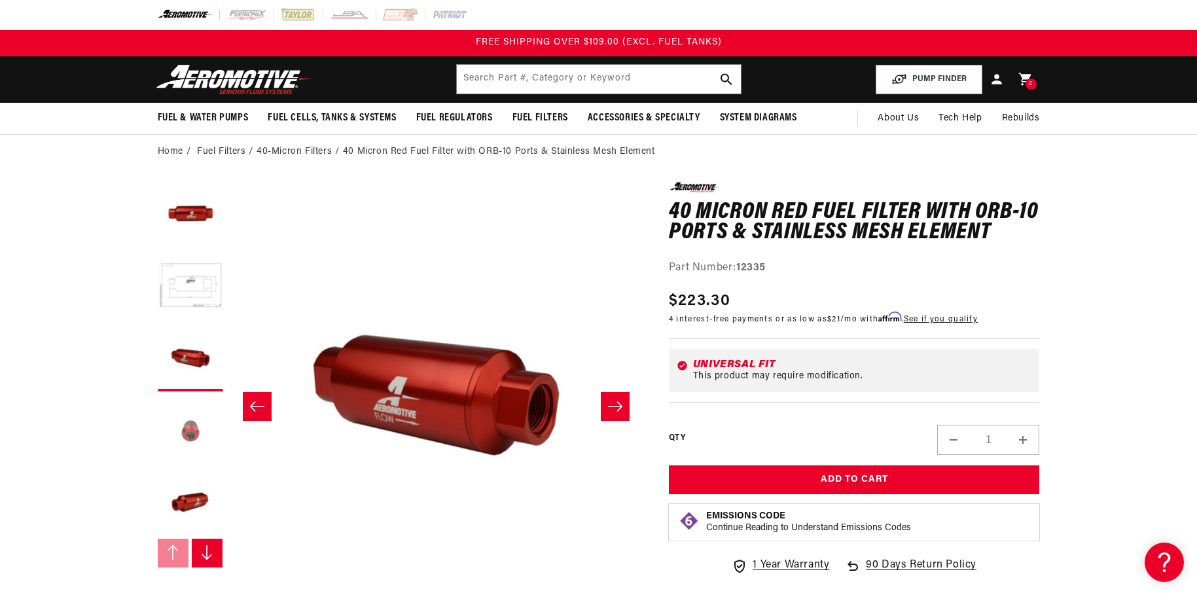
click at [190, 429] on button "Load image 4 in gallery view" at bounding box center [190, 430] width 65 height 65
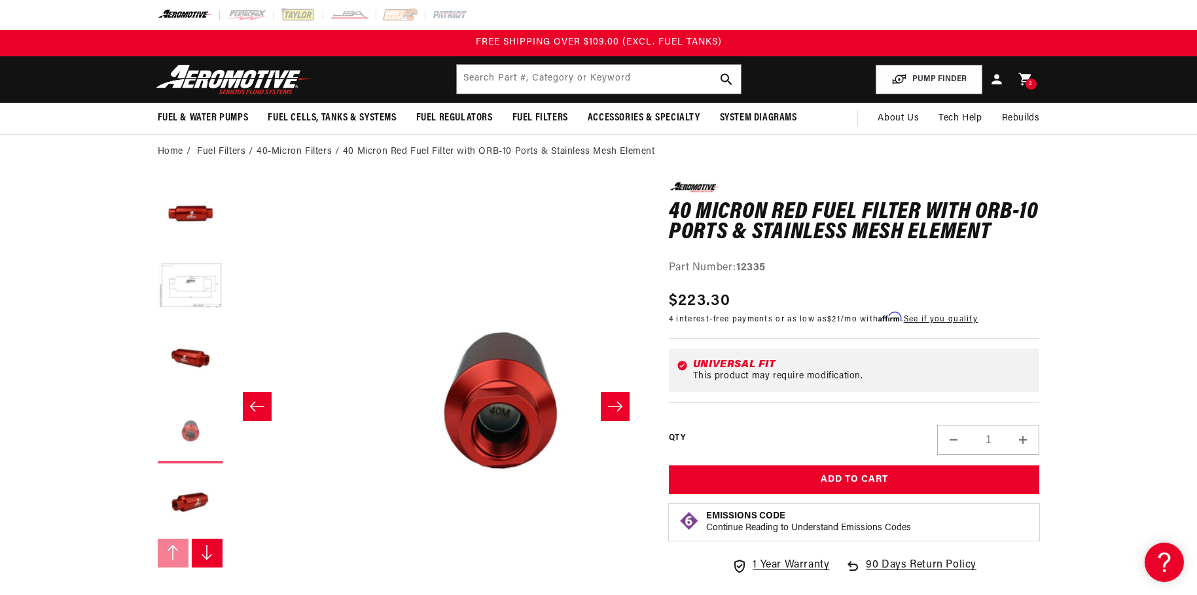
scroll to position [0, 1239]
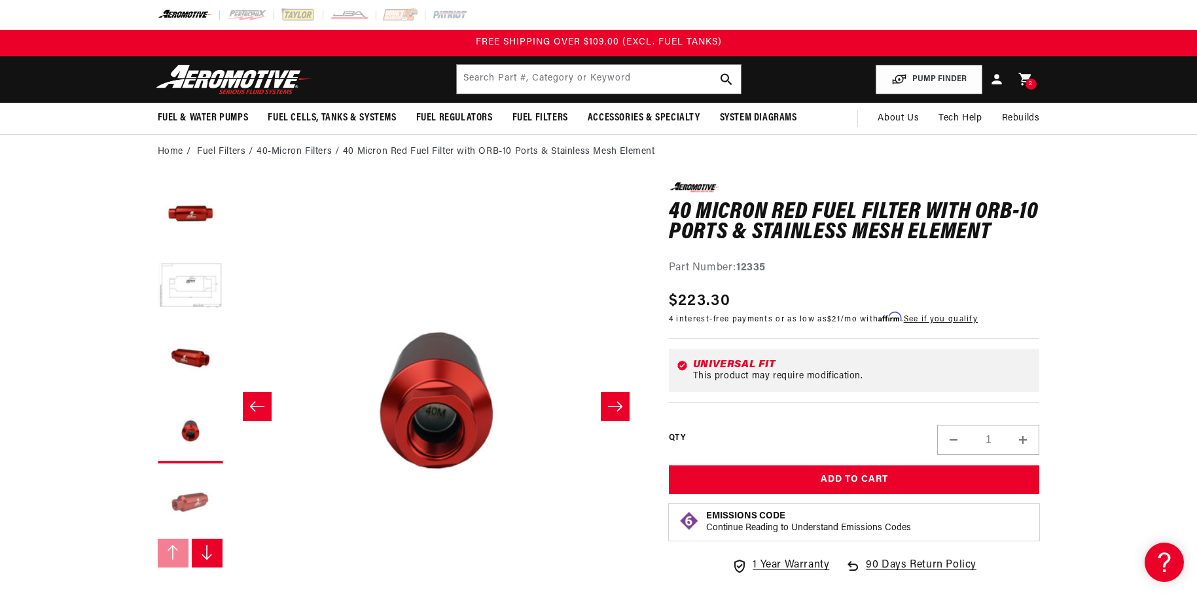
click at [201, 505] on button "Load image 5 in gallery view" at bounding box center [190, 502] width 65 height 65
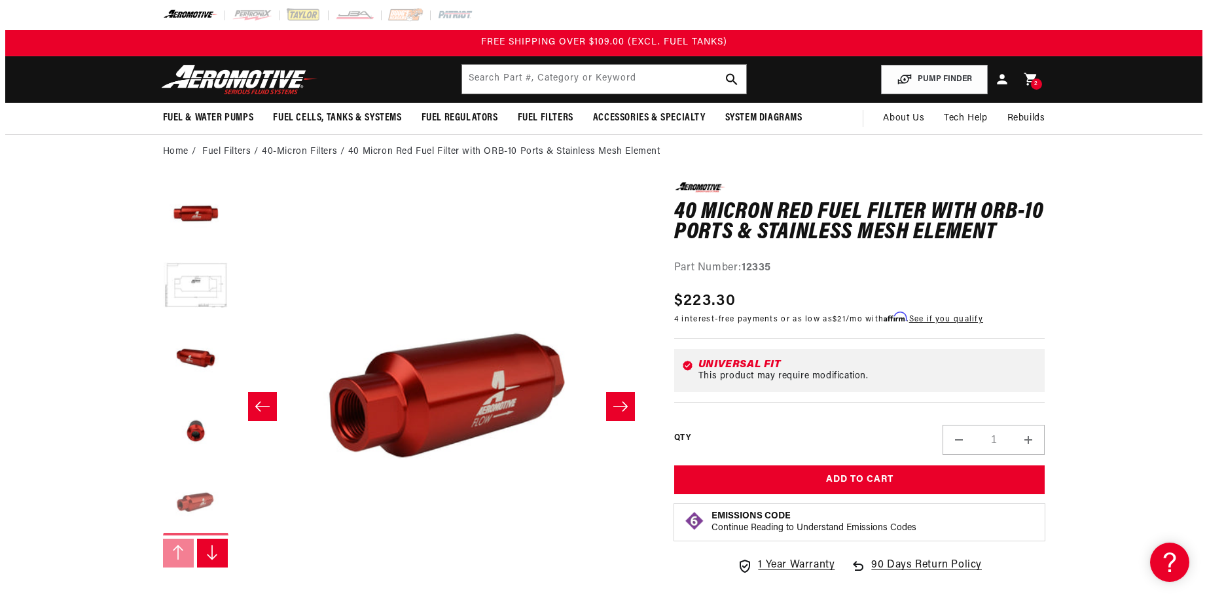
scroll to position [0, 1653]
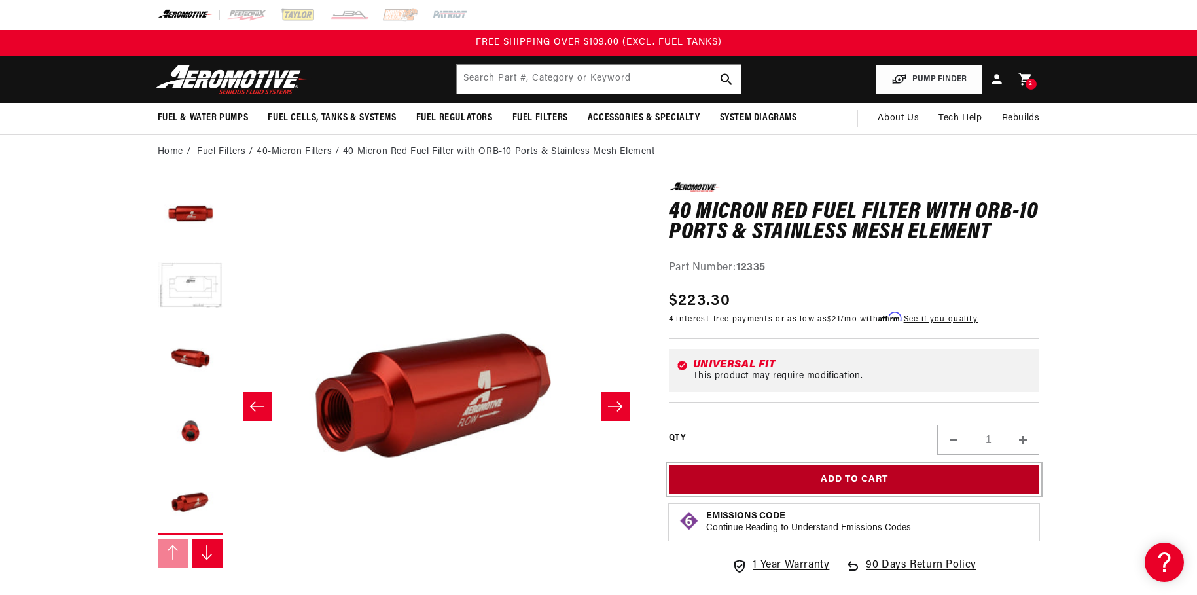
click at [870, 473] on button "Add to Cart" at bounding box center [854, 479] width 371 height 29
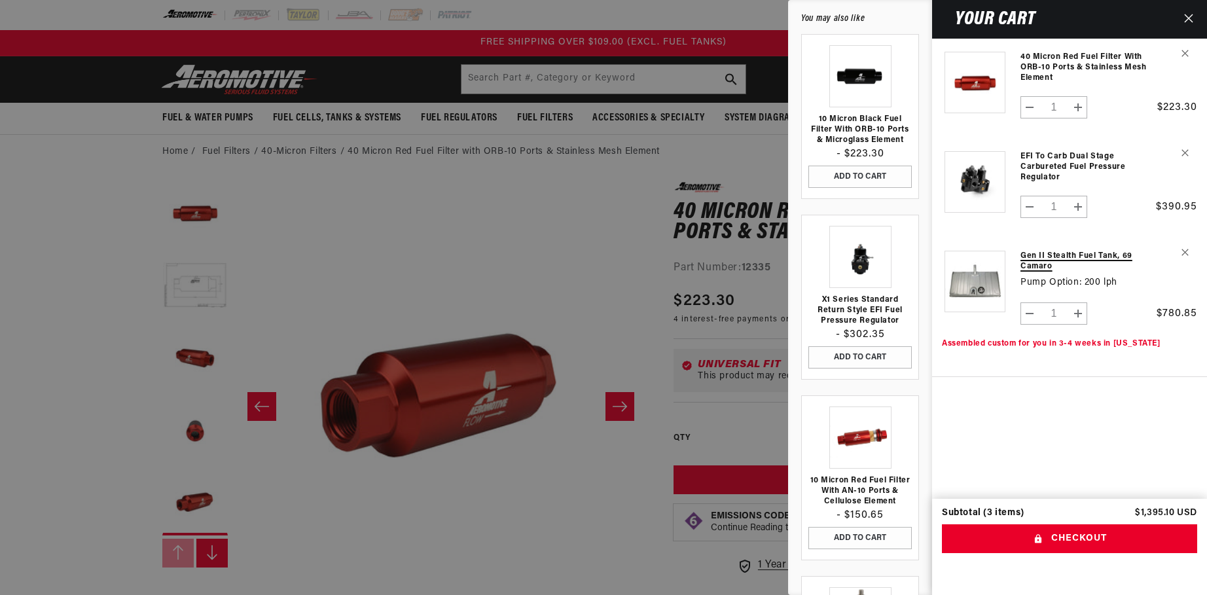
click at [1048, 253] on link "Gen II Stealth Fuel Tank, 69 Camaro" at bounding box center [1085, 261] width 130 height 21
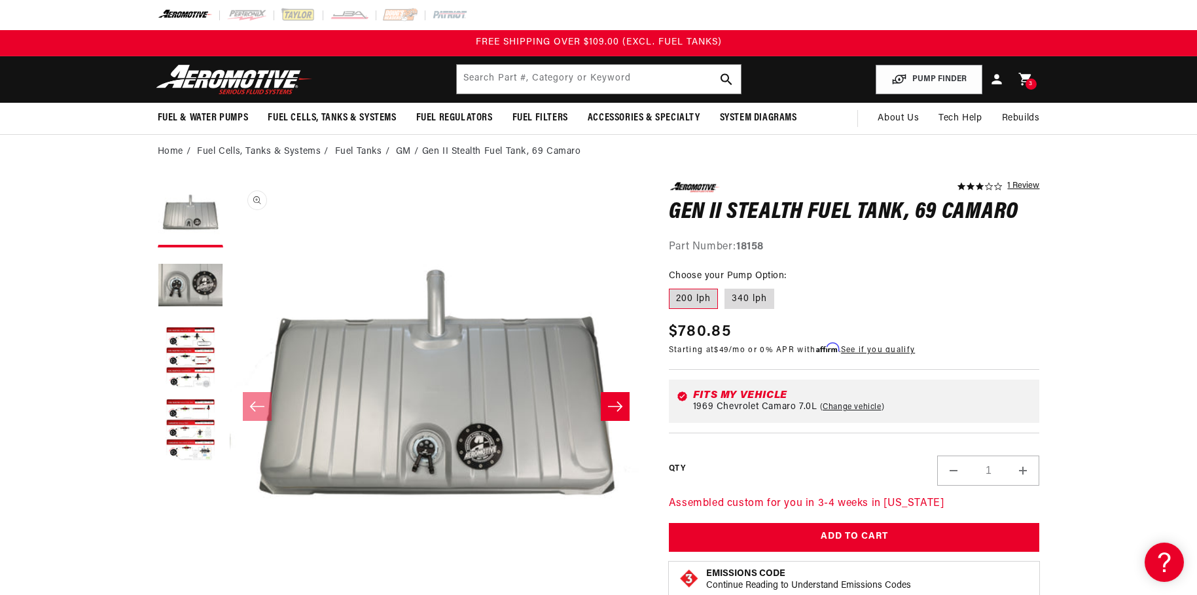
click at [230, 584] on button "Open media 1 in modal" at bounding box center [230, 596] width 0 height 0
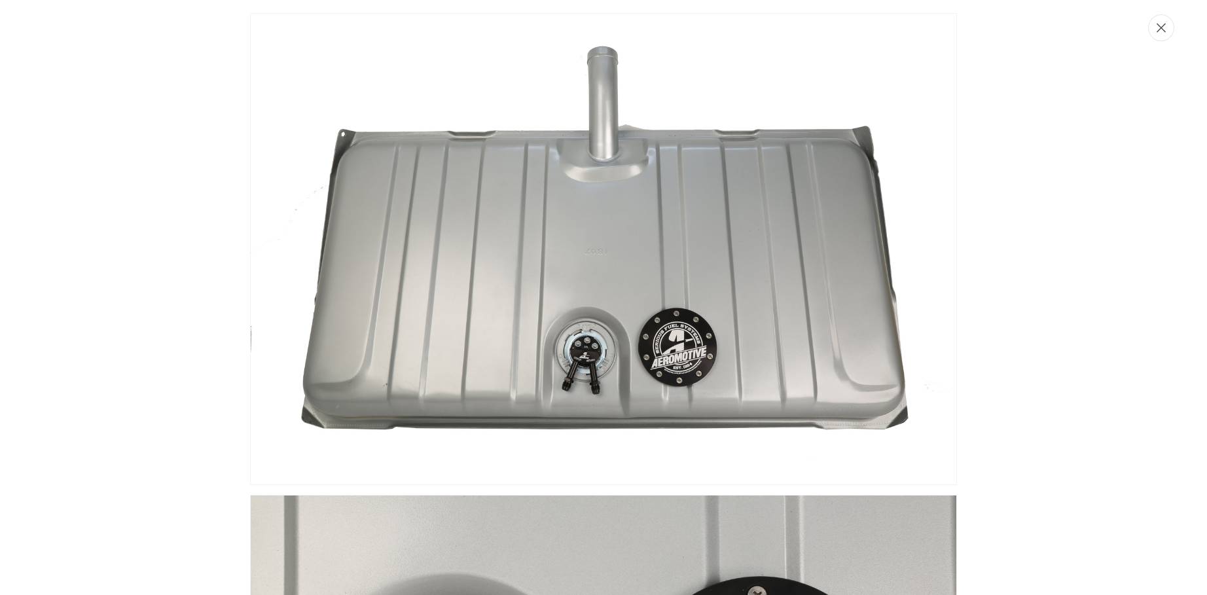
click at [1166, 37] on button "Close" at bounding box center [1161, 27] width 26 height 27
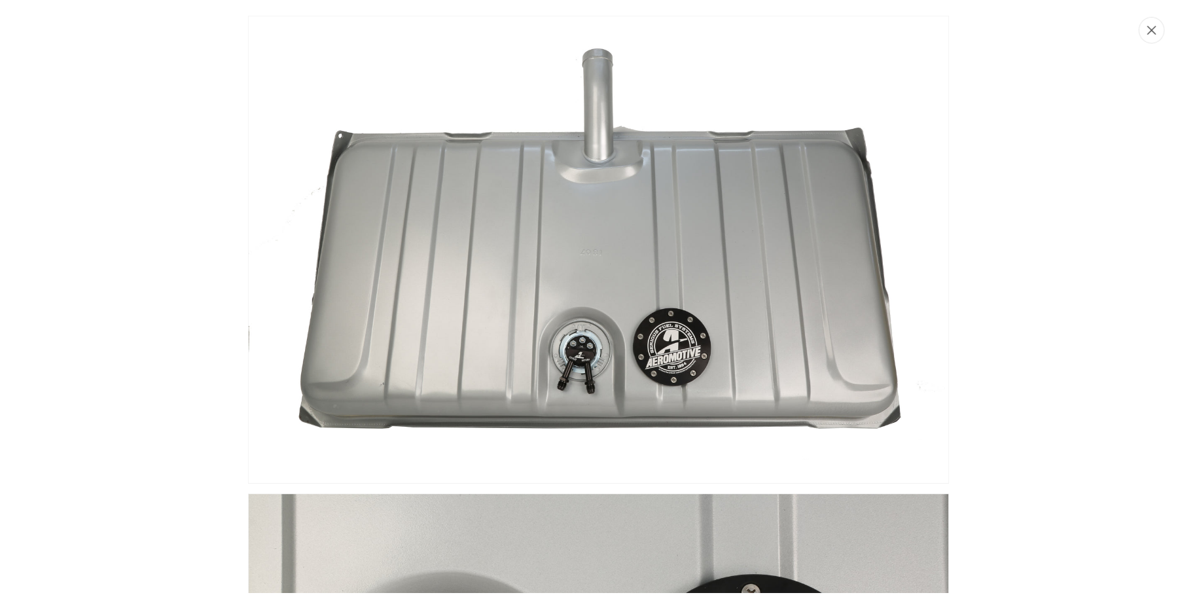
scroll to position [1, 0]
